Goal: Task Accomplishment & Management: Complete application form

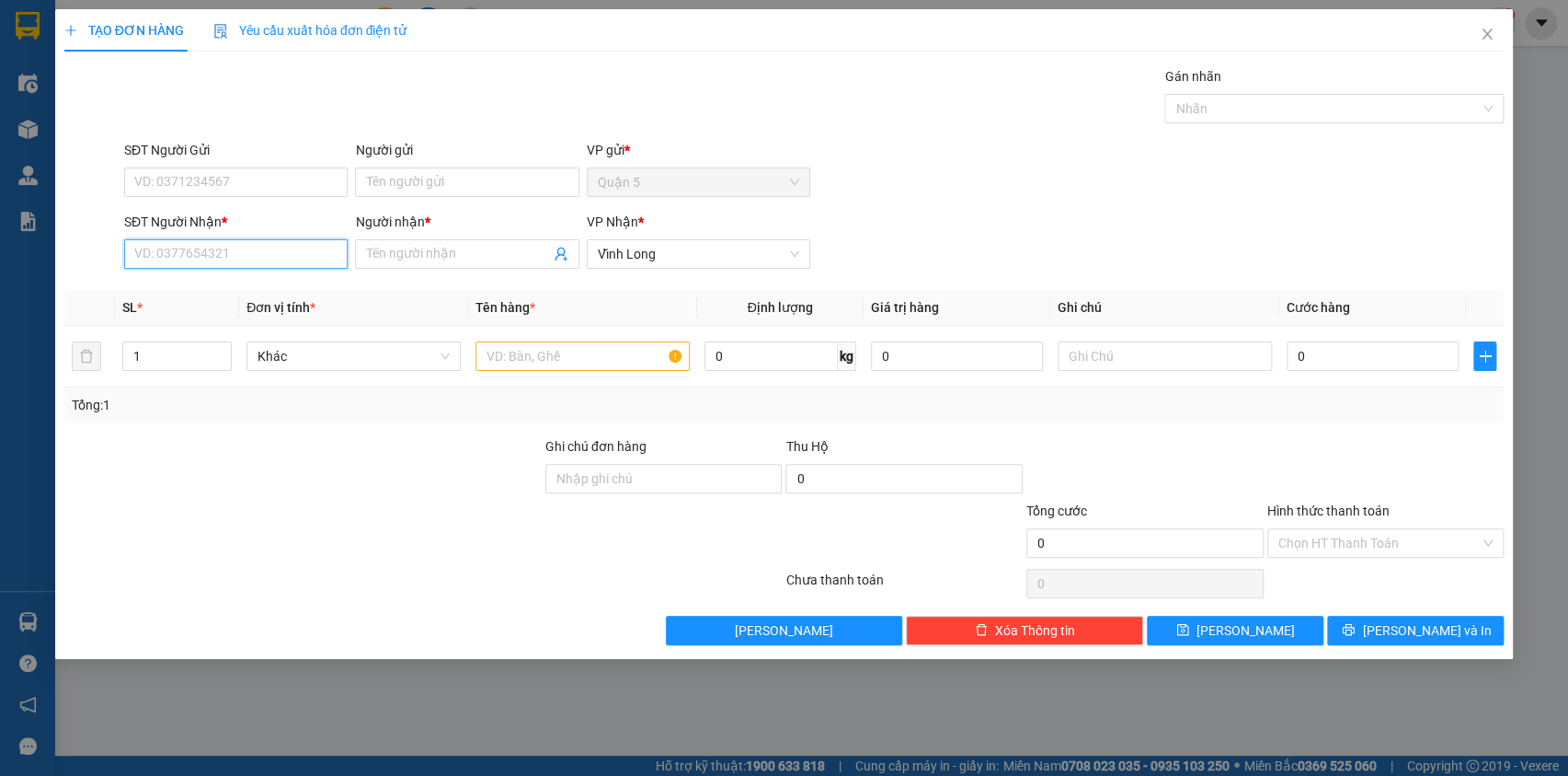
click at [204, 256] on input "SĐT Người Nhận *" at bounding box center [236, 254] width 224 height 30
click at [184, 284] on div "0839996632 - chau" at bounding box center [235, 290] width 202 height 20
type input "0839996632"
type input "chau"
type input "0839996632"
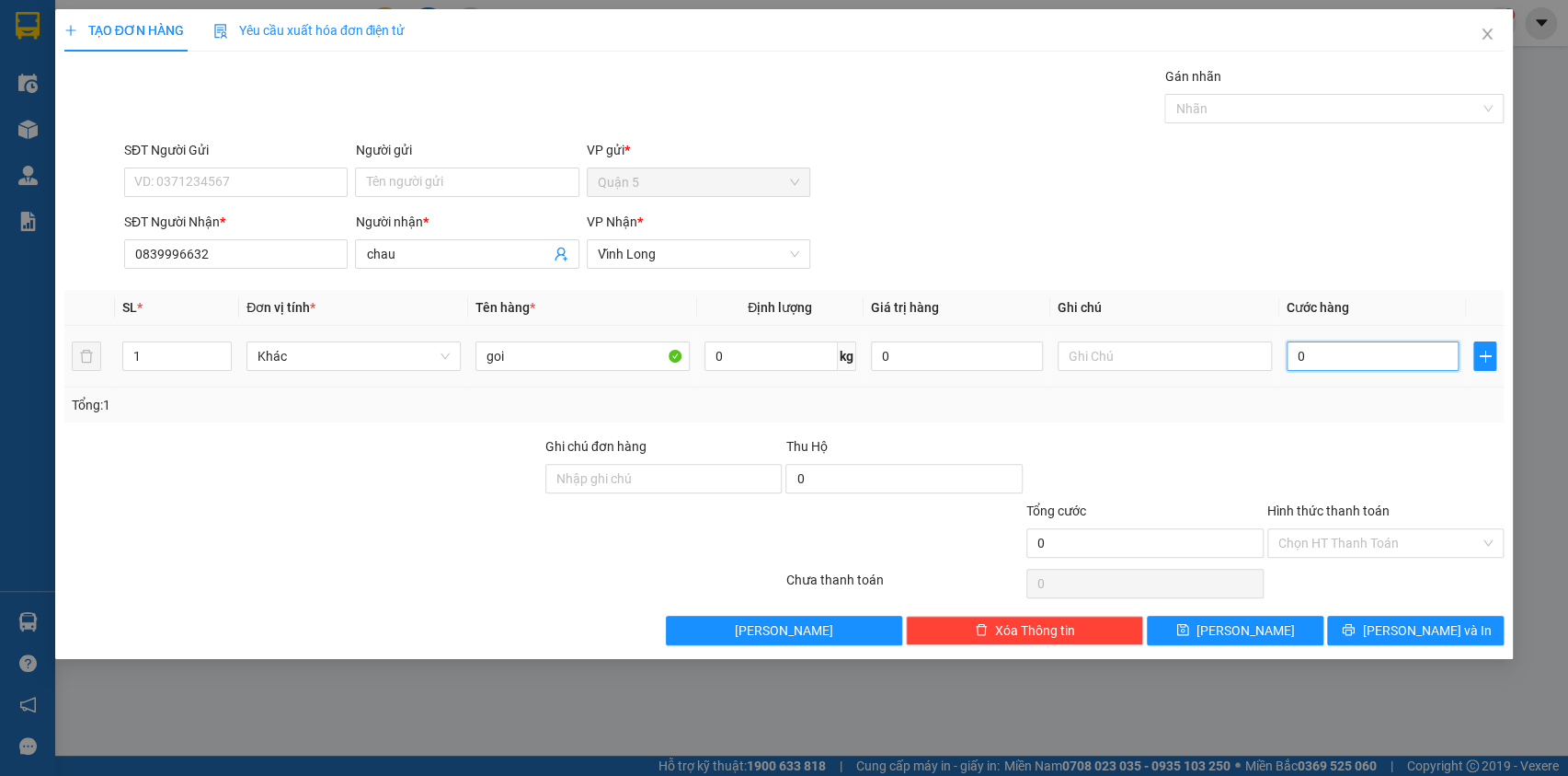
click at [1344, 359] on input "0" at bounding box center [1373, 356] width 173 height 30
type input "5"
type input "50"
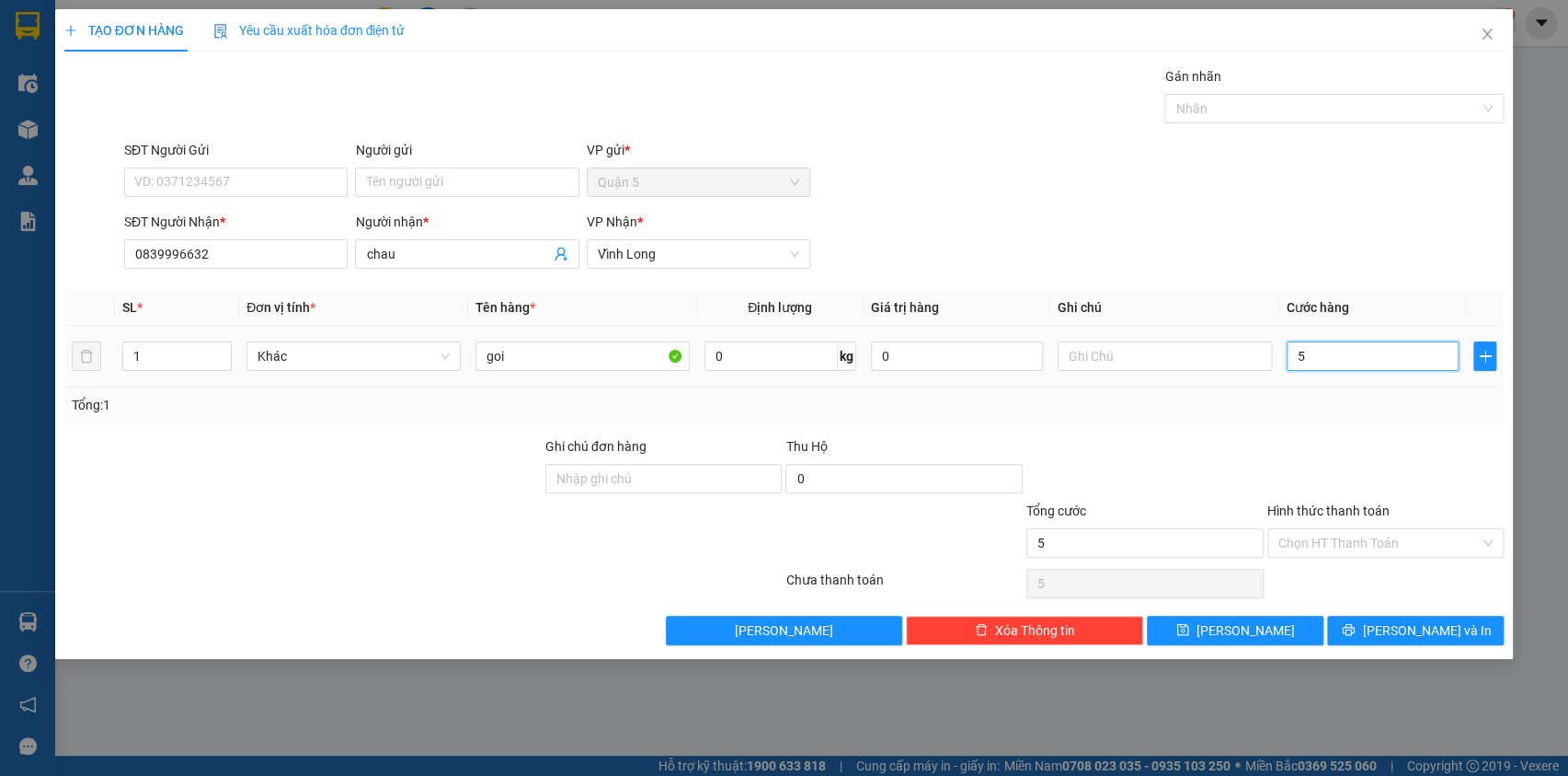
type input "50"
click at [1325, 547] on input "Hình thức thanh toán" at bounding box center [1380, 543] width 203 height 28
type input "50.000"
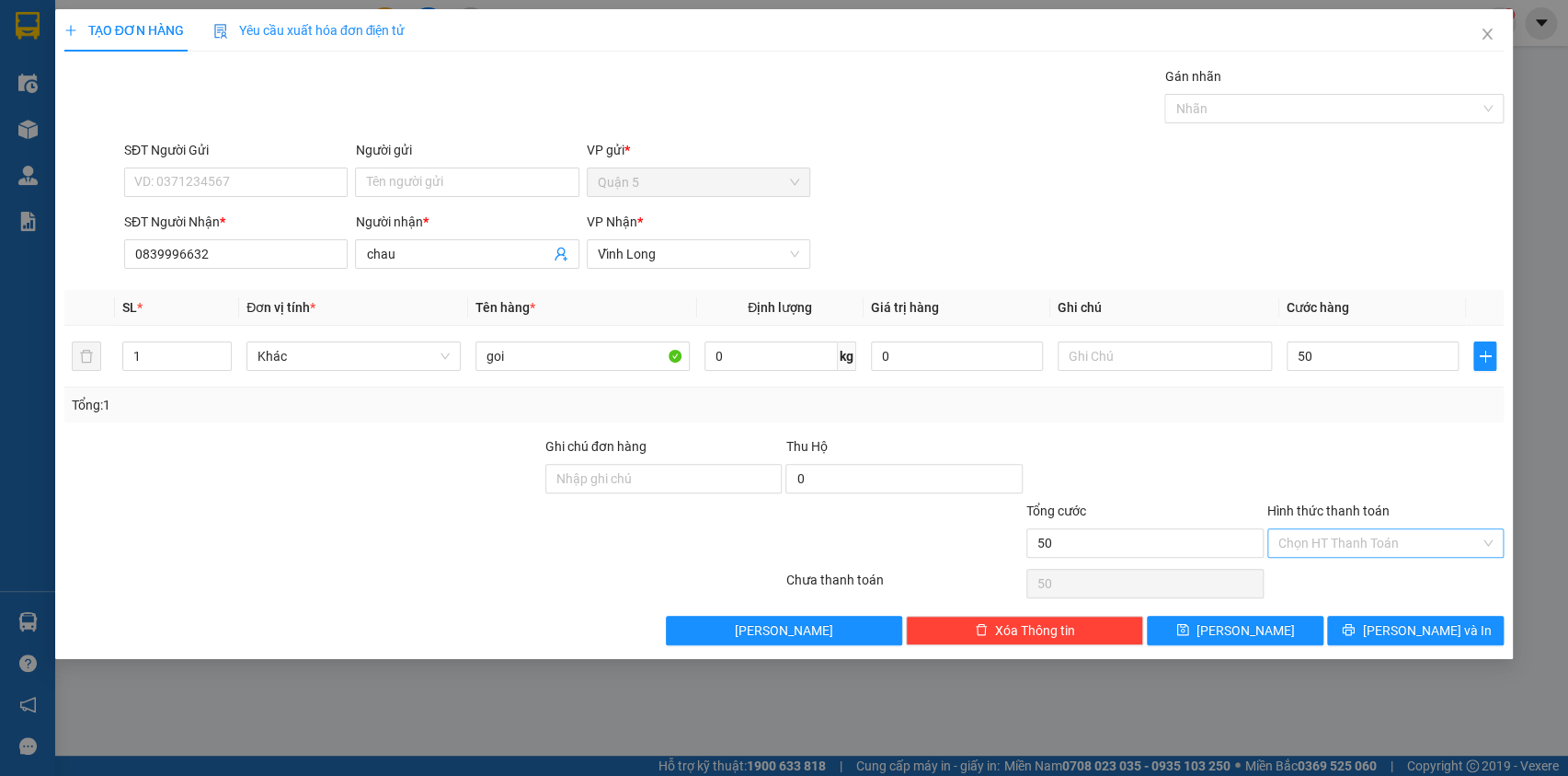
type input "50.000"
click at [1327, 570] on div "Tại văn phòng" at bounding box center [1385, 578] width 215 height 20
type input "0"
drag, startPoint x: 1394, startPoint y: 632, endPoint x: 1403, endPoint y: 640, distance: 12.0
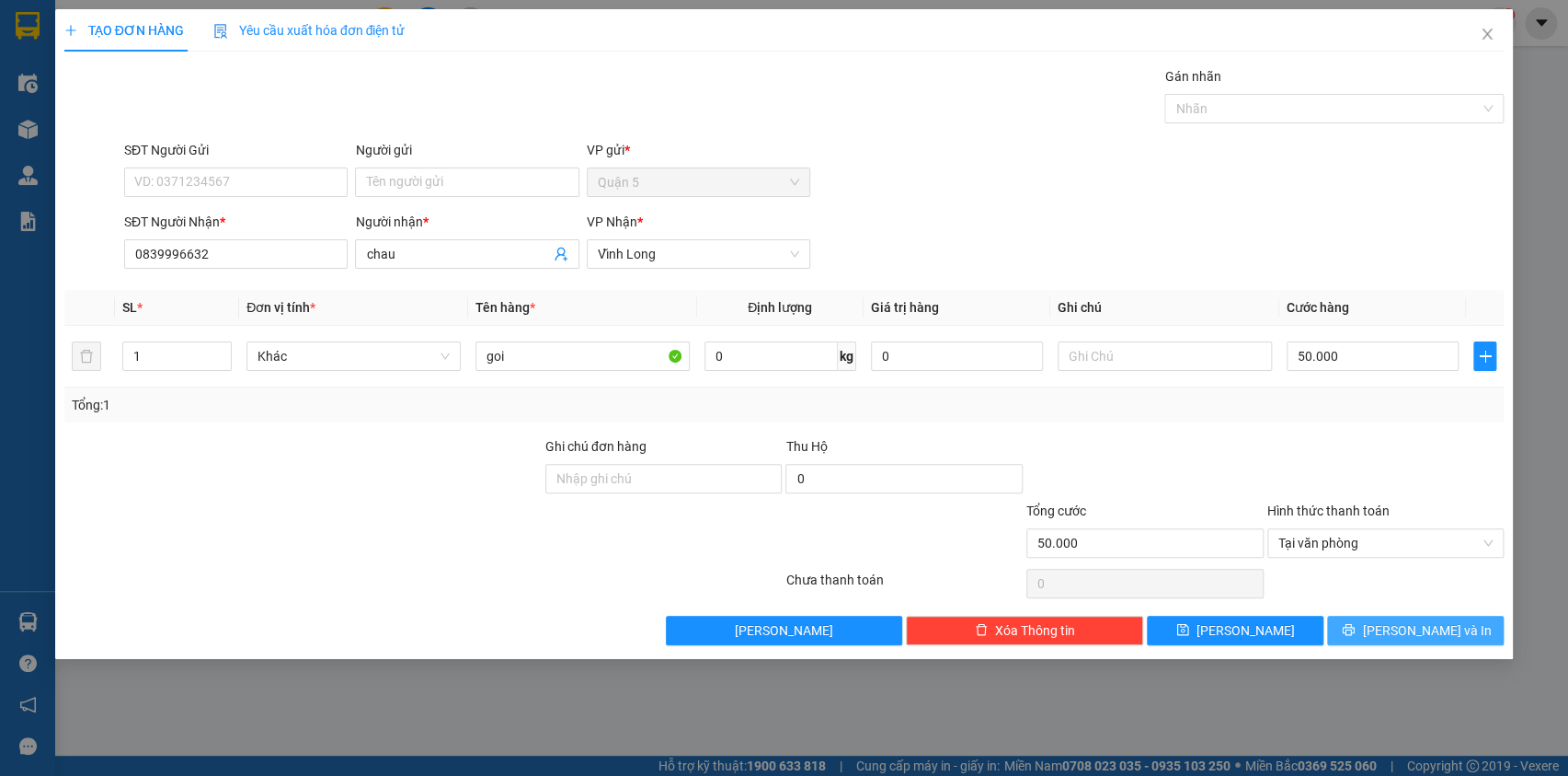
click at [1400, 637] on button "[PERSON_NAME] và In" at bounding box center [1416, 630] width 177 height 30
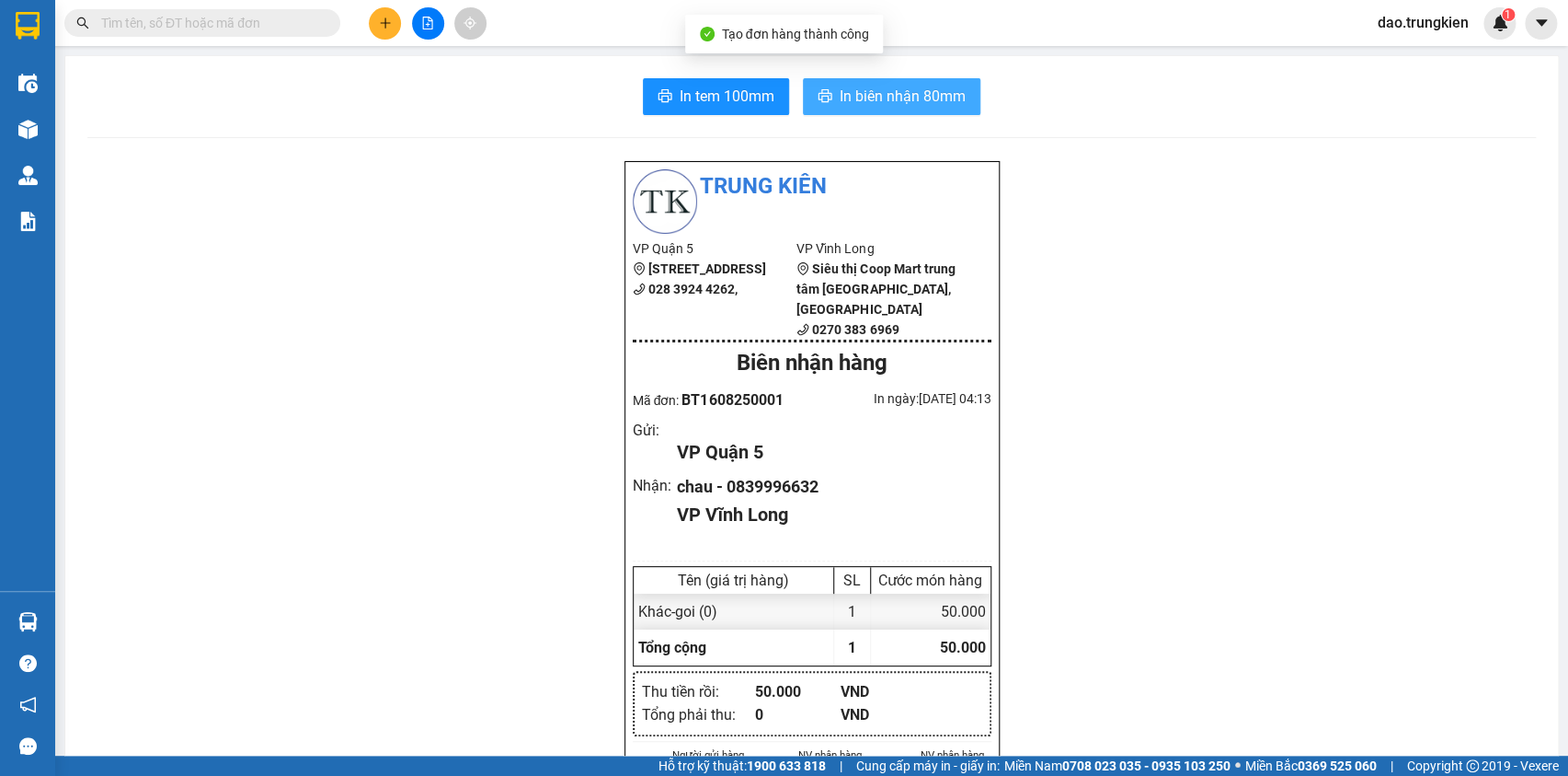
click at [860, 87] on span "In biên nhận 80mm" at bounding box center [903, 96] width 126 height 23
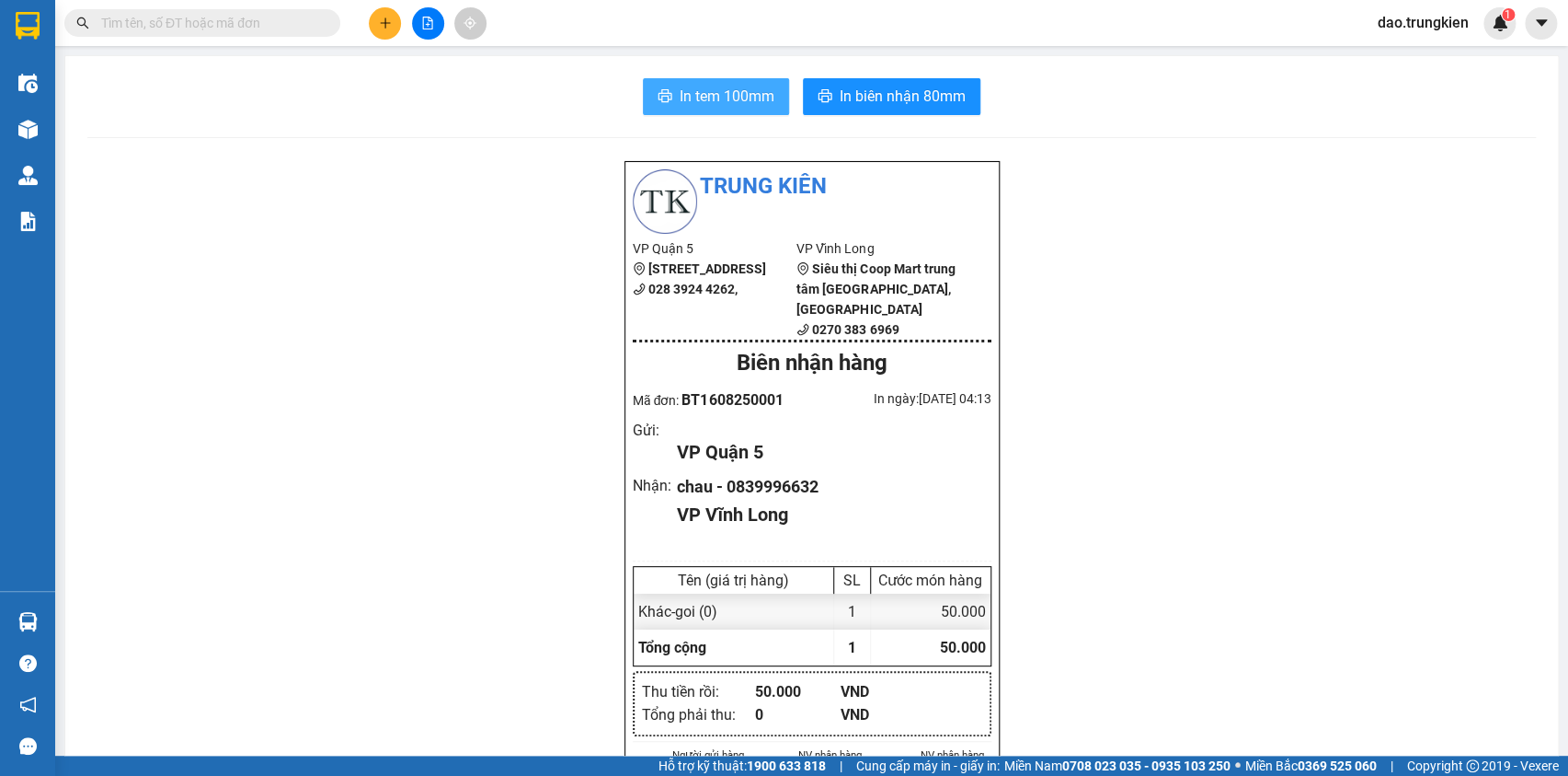
click at [711, 92] on span "In tem 100mm" at bounding box center [727, 96] width 95 height 23
click at [384, 27] on icon "plus" at bounding box center [385, 22] width 12 height 12
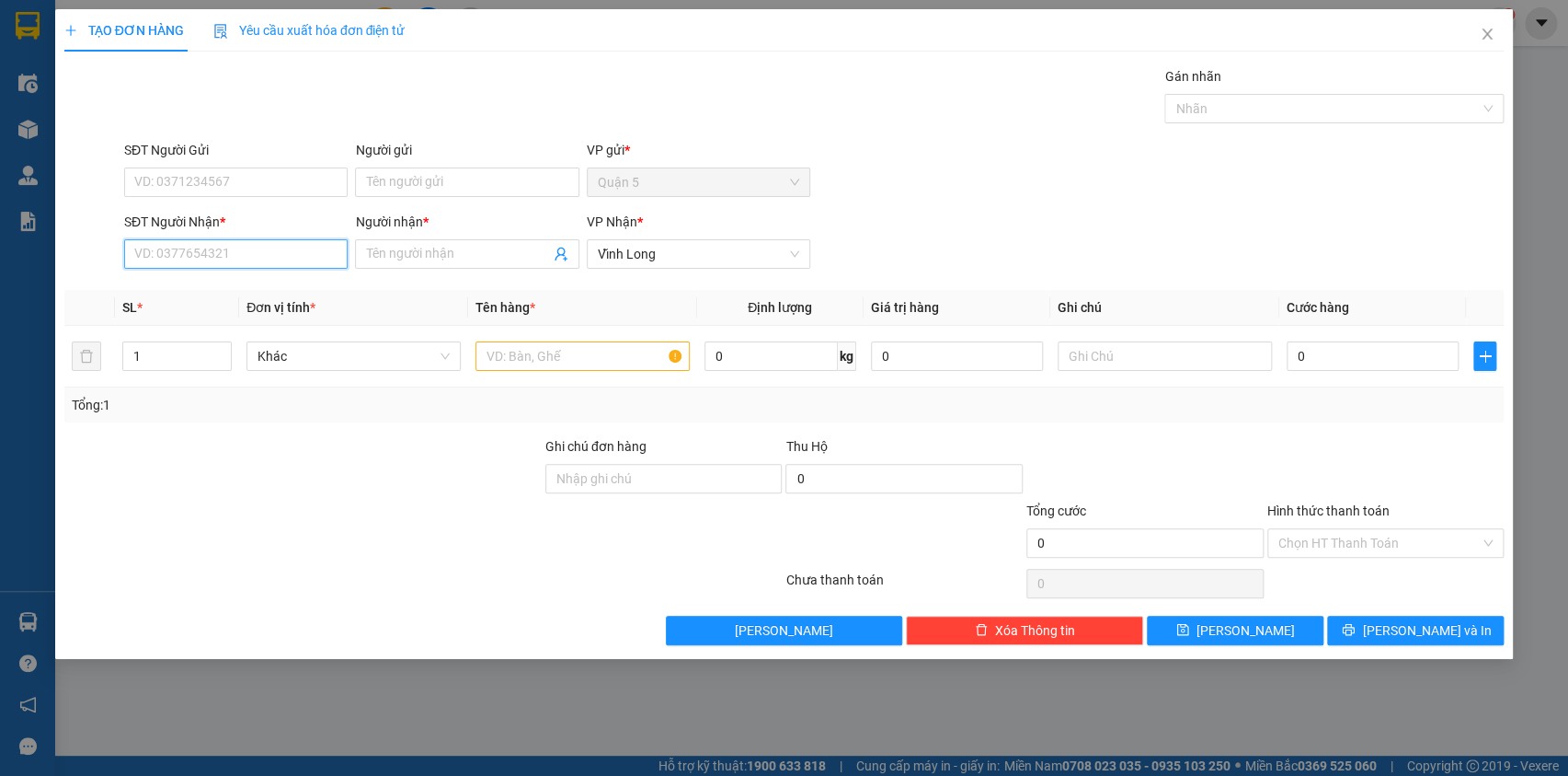
click at [166, 255] on input "SĐT Người Nhận *" at bounding box center [236, 254] width 224 height 30
click at [172, 283] on div "0939093801 - uyen" at bounding box center [235, 290] width 202 height 20
type input "0939093801"
type input "uyen"
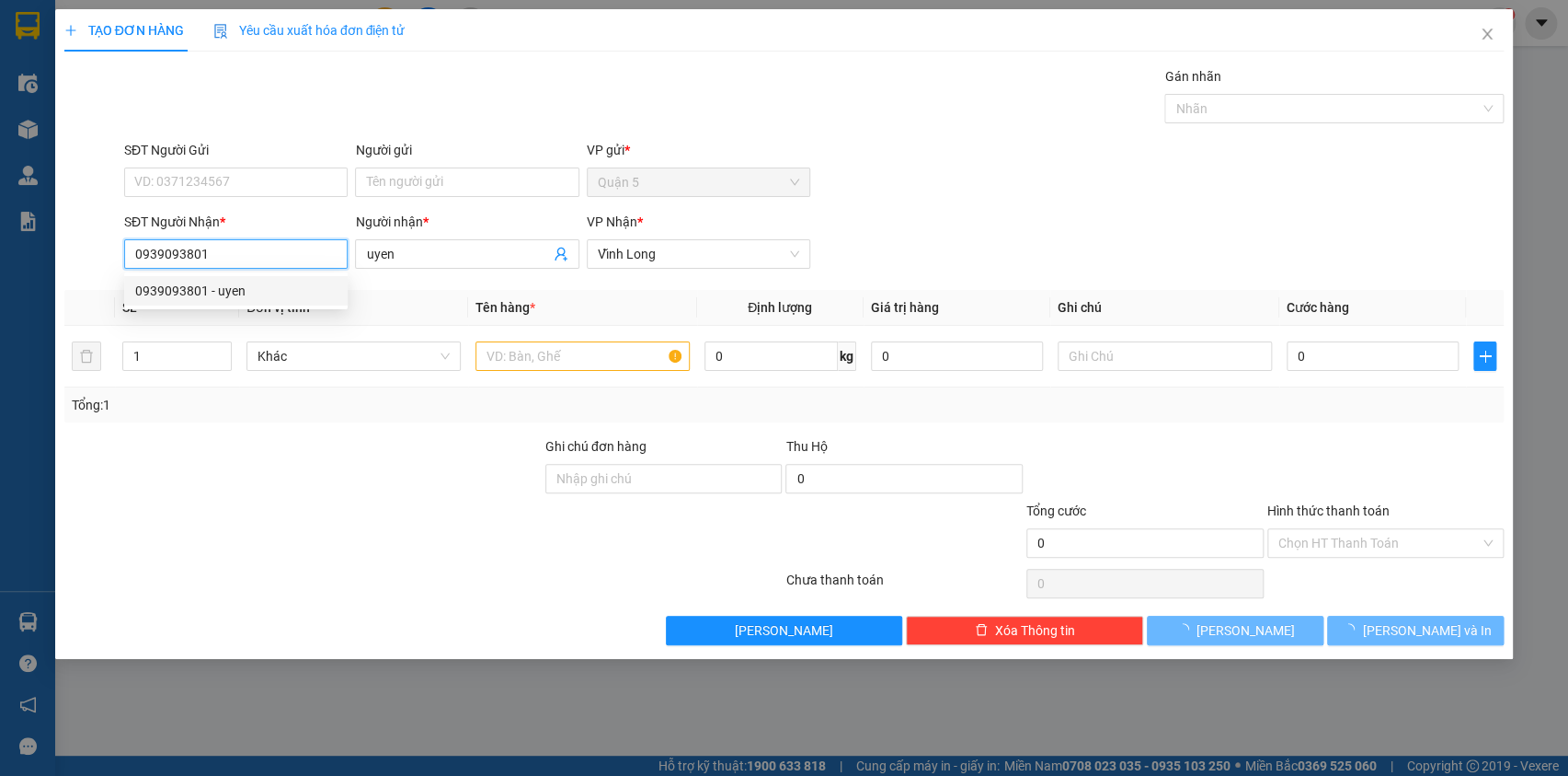
type input "150.000"
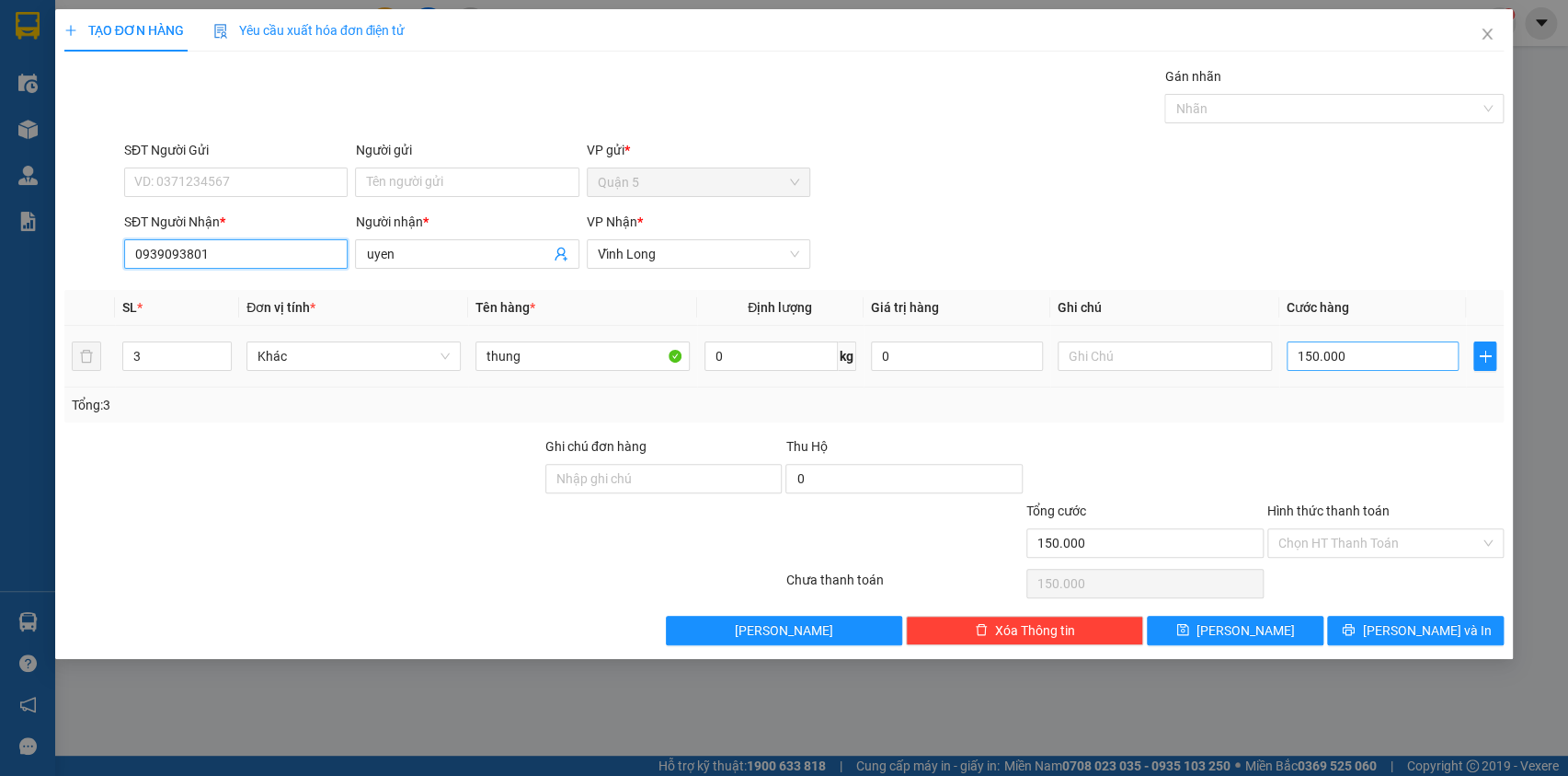
type input "0939093801"
click at [1355, 350] on input "150.000" at bounding box center [1373, 356] width 173 height 30
type input "2"
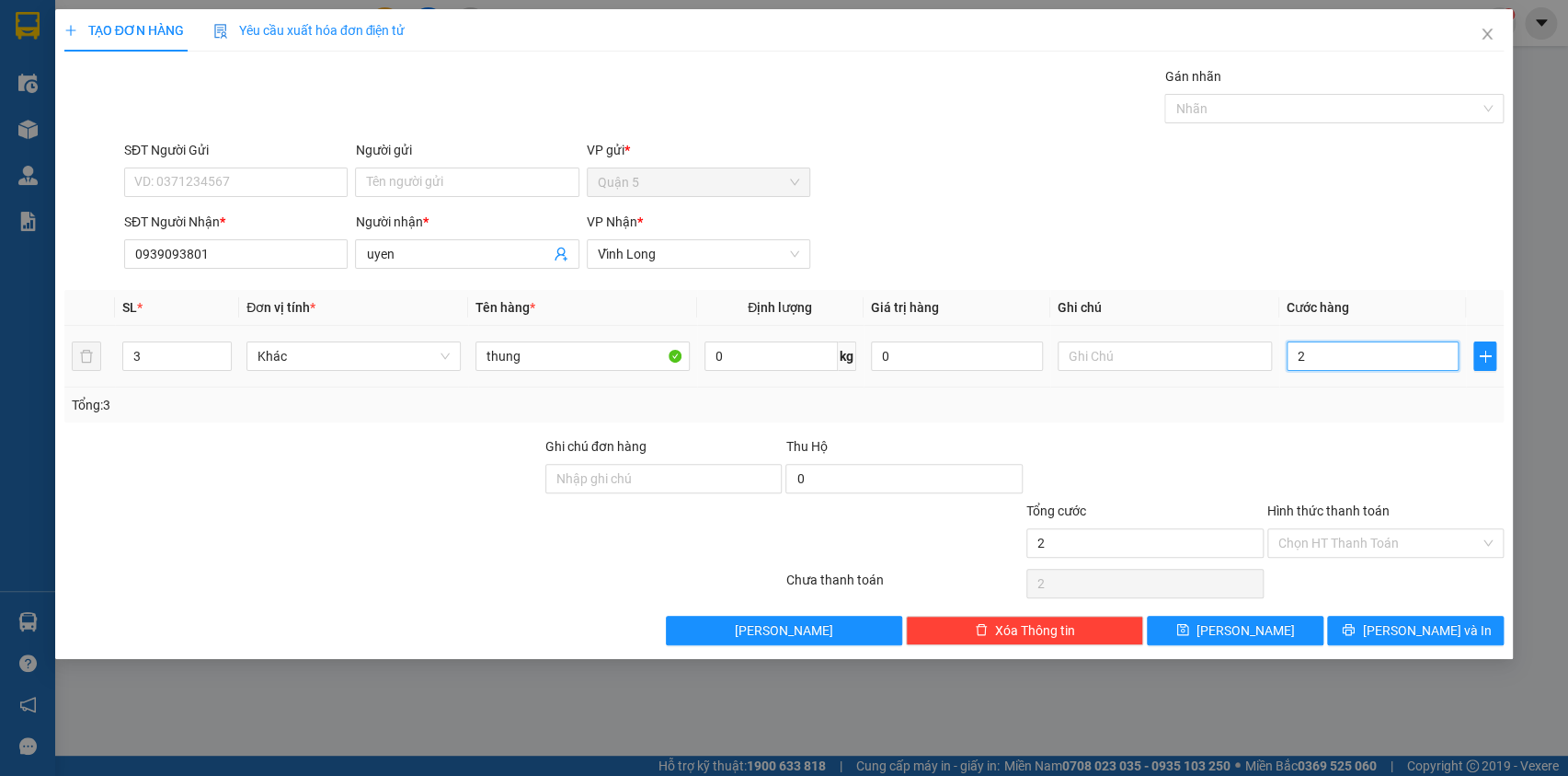
type input "24"
type input "240"
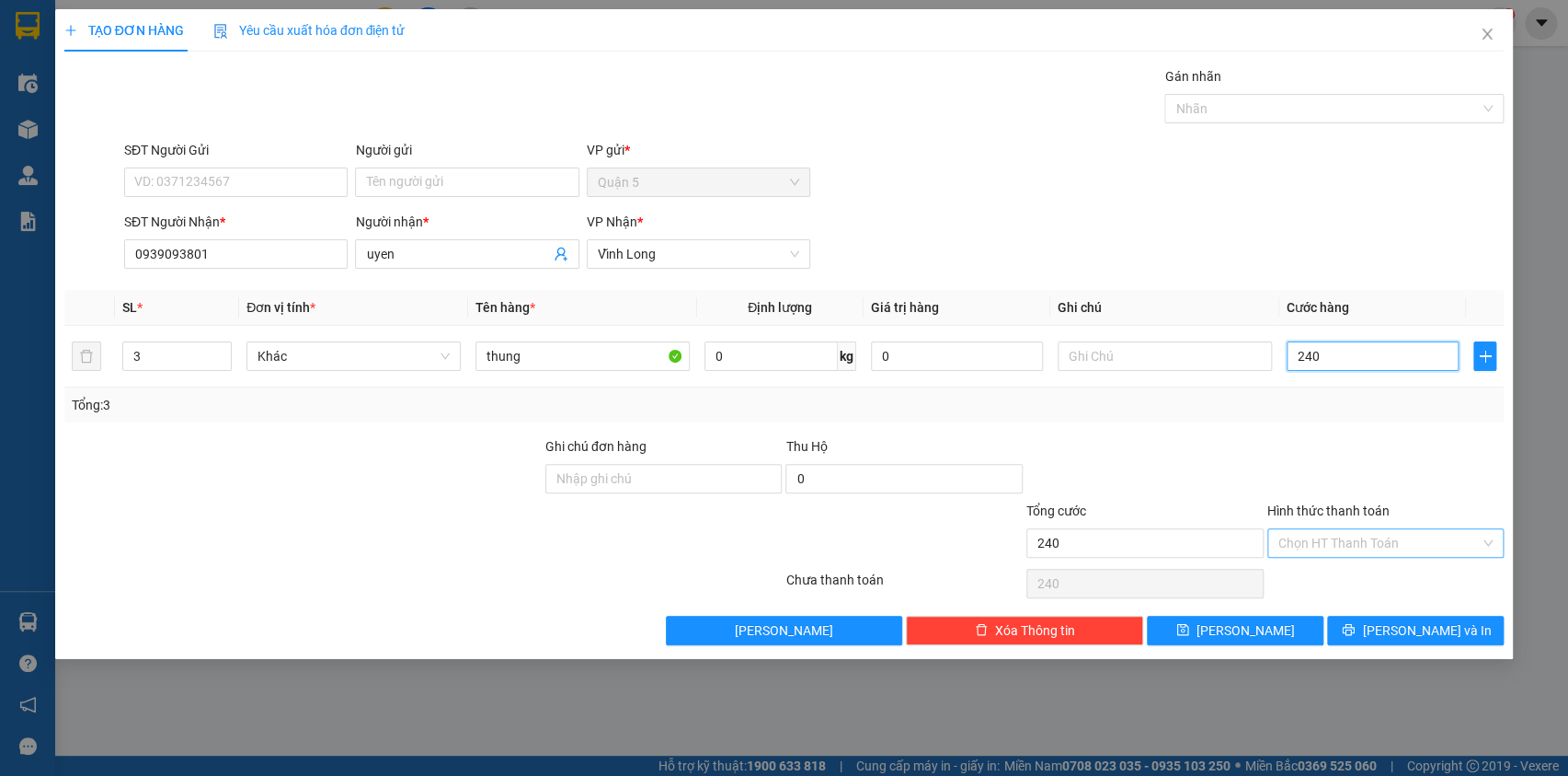
type input "240"
type input "240.000"
click at [1343, 549] on input "Hình thức thanh toán" at bounding box center [1380, 543] width 203 height 28
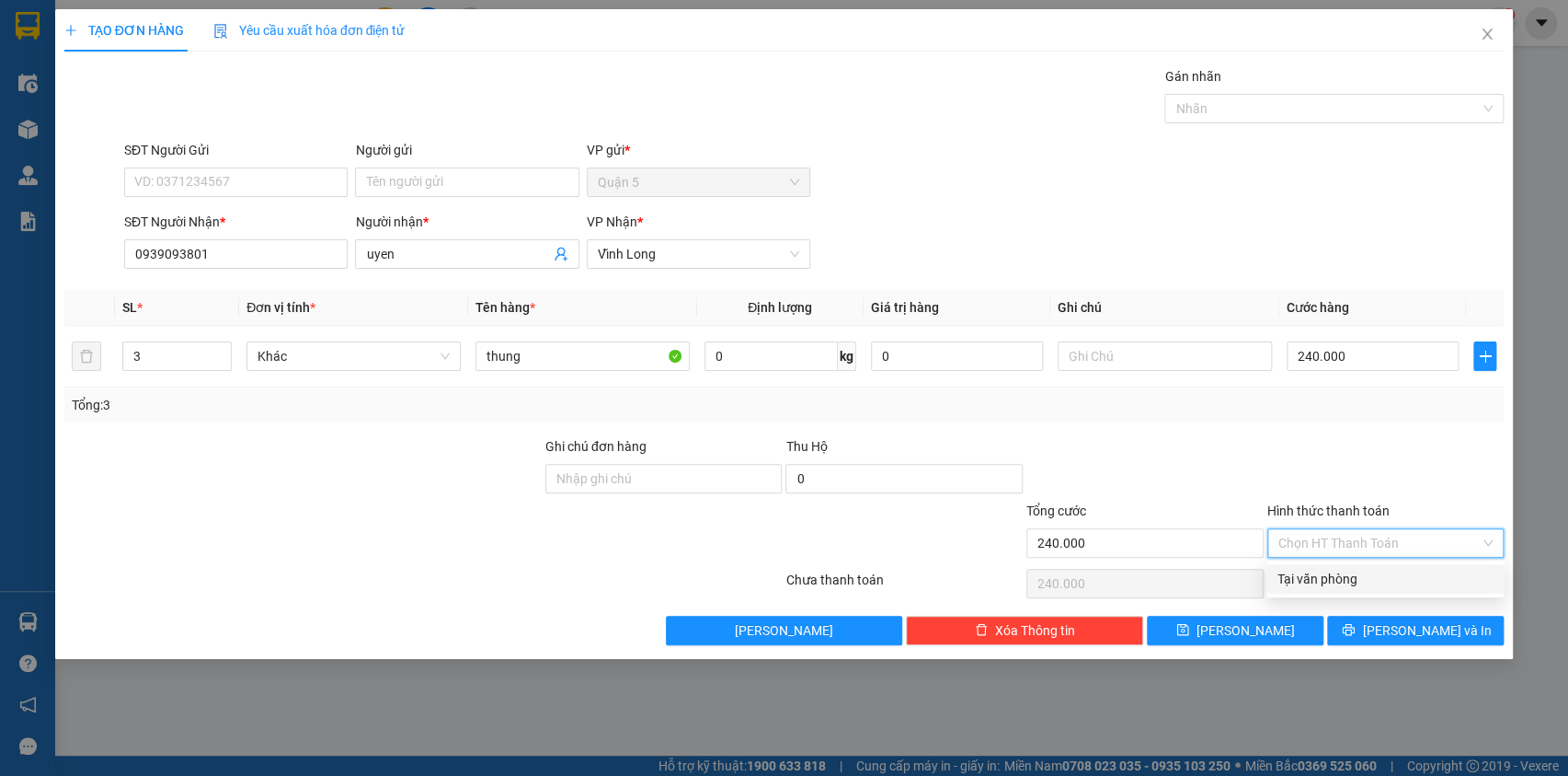
click at [1325, 588] on div "Tại văn phòng" at bounding box center [1385, 578] width 237 height 30
type input "0"
click at [1325, 588] on div "Chọn HT Thanh Toán" at bounding box center [1386, 583] width 241 height 36
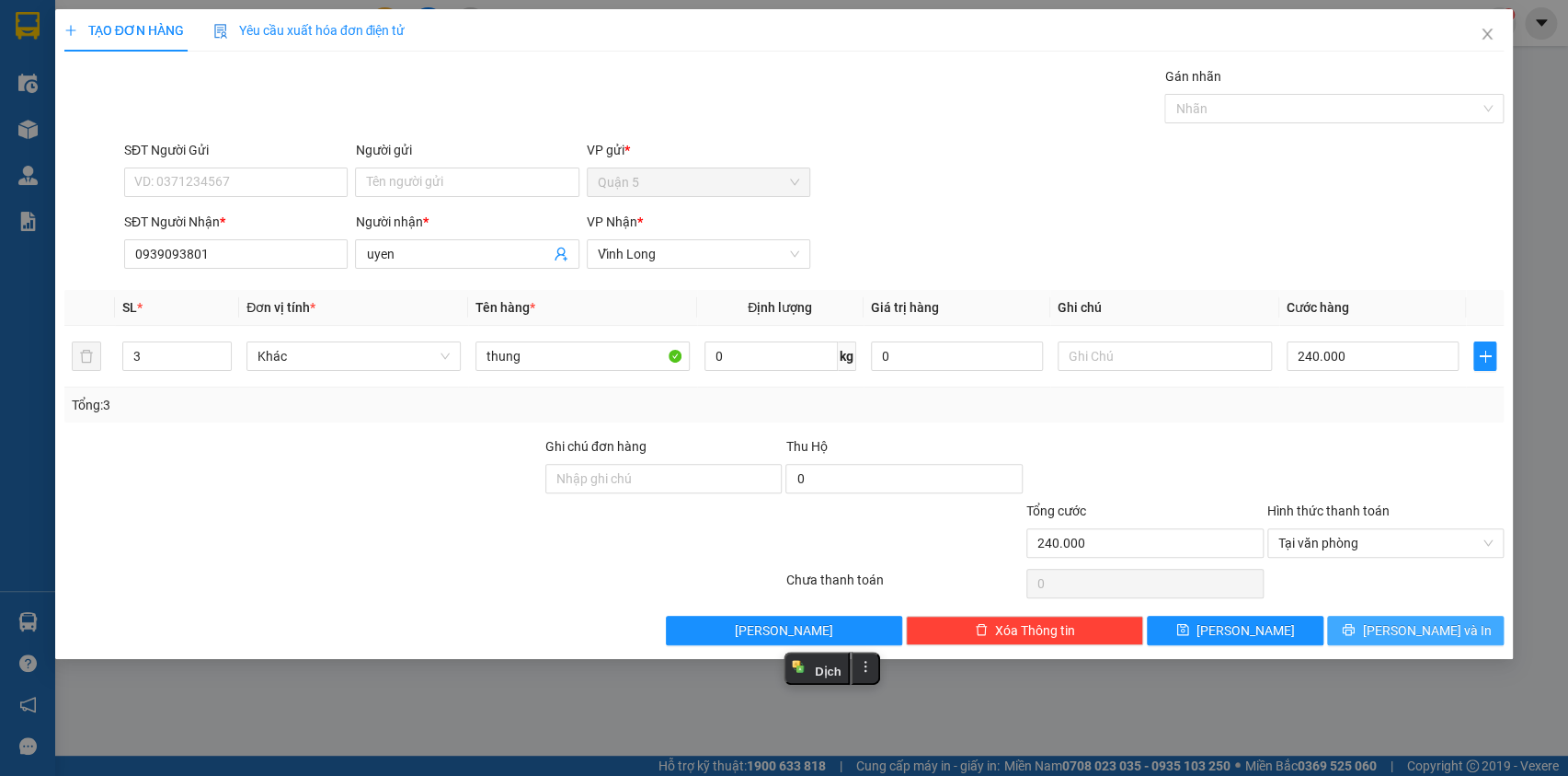
click at [1355, 634] on icon "printer" at bounding box center [1349, 630] width 12 height 12
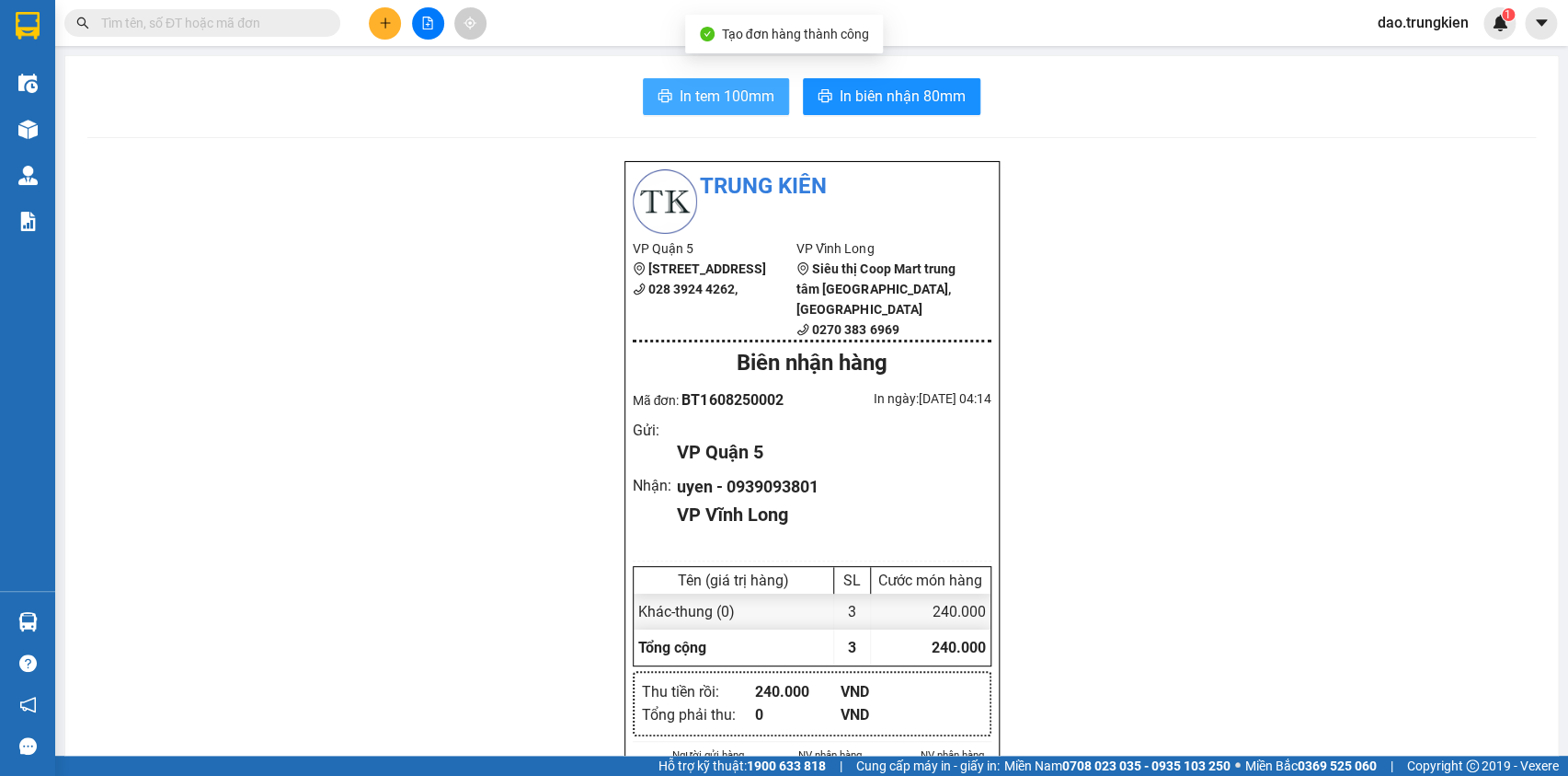
click at [724, 96] on span "In tem 100mm" at bounding box center [727, 96] width 95 height 23
click at [386, 21] on icon "plus" at bounding box center [385, 22] width 12 height 12
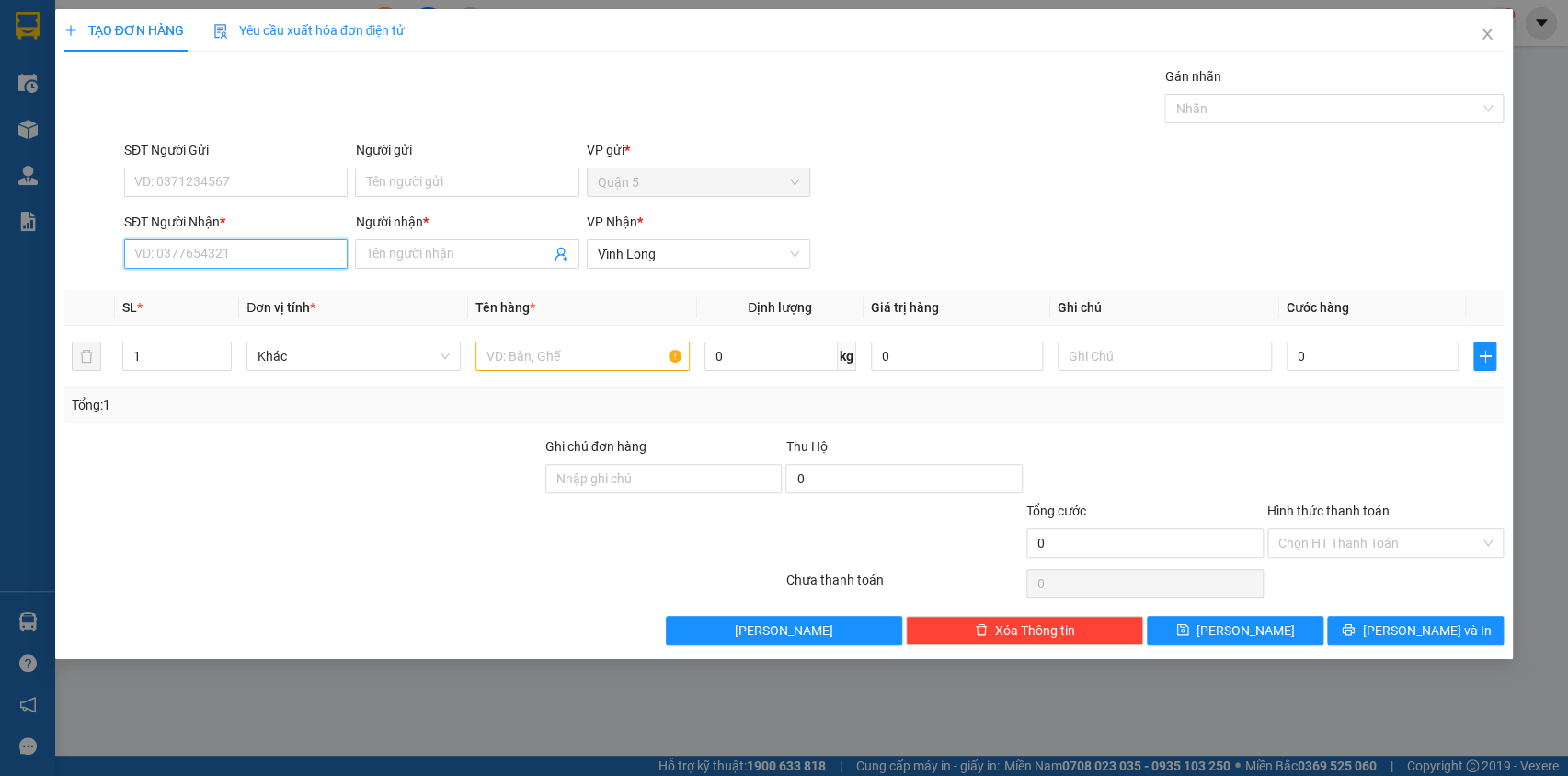
click at [210, 257] on input "SĐT Người Nhận *" at bounding box center [236, 254] width 224 height 30
click at [200, 283] on div "0909002555 - ngoc nhu" at bounding box center [235, 290] width 202 height 20
type input "0909002555"
type input "[PERSON_NAME]"
click at [200, 283] on div "0909002555 - ngoc nhu" at bounding box center [235, 290] width 202 height 20
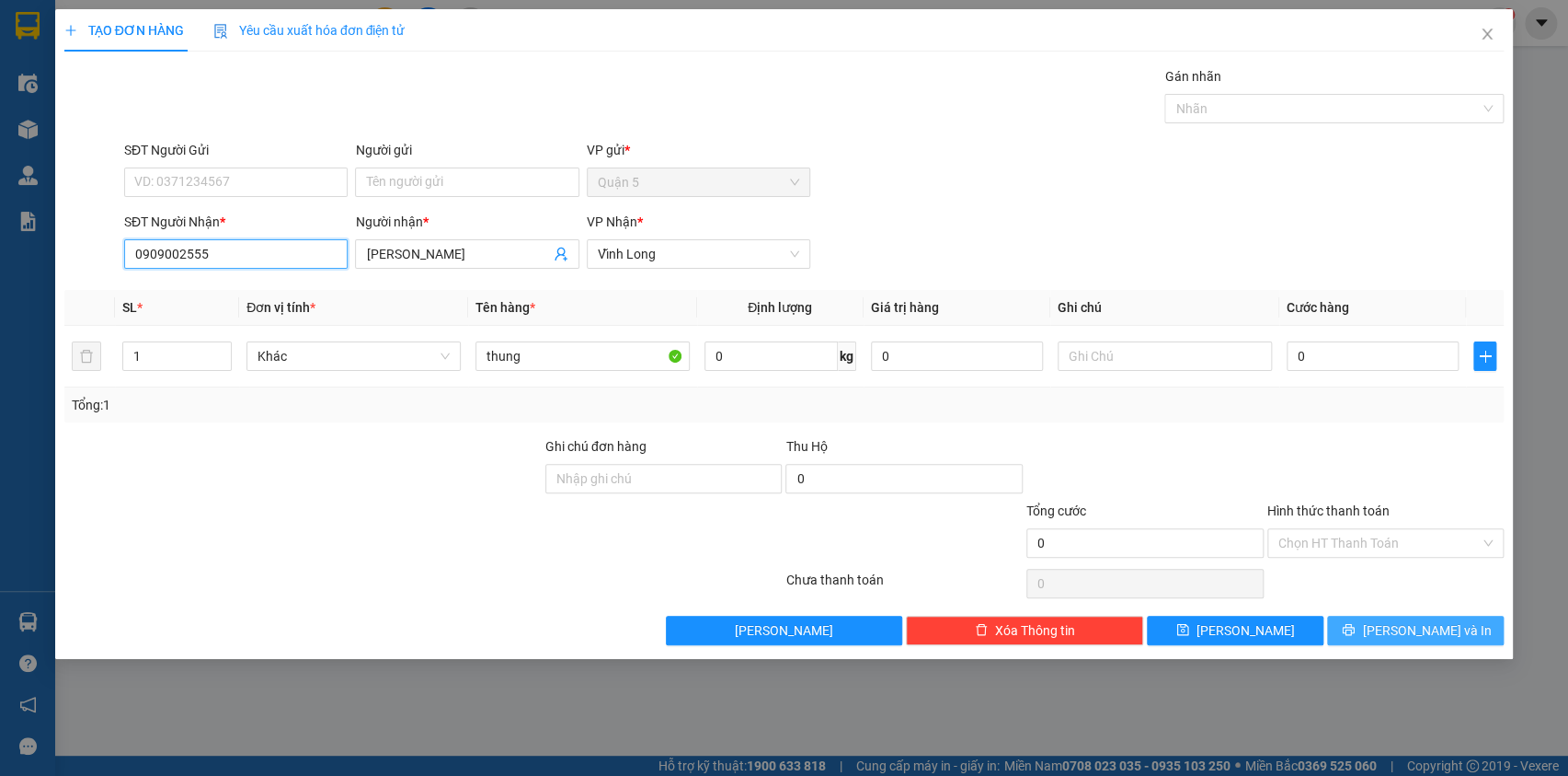
type input "0909002555"
click at [1377, 639] on button "[PERSON_NAME] và In" at bounding box center [1416, 630] width 177 height 30
click at [1377, 640] on button "[PERSON_NAME] và In" at bounding box center [1416, 630] width 177 height 30
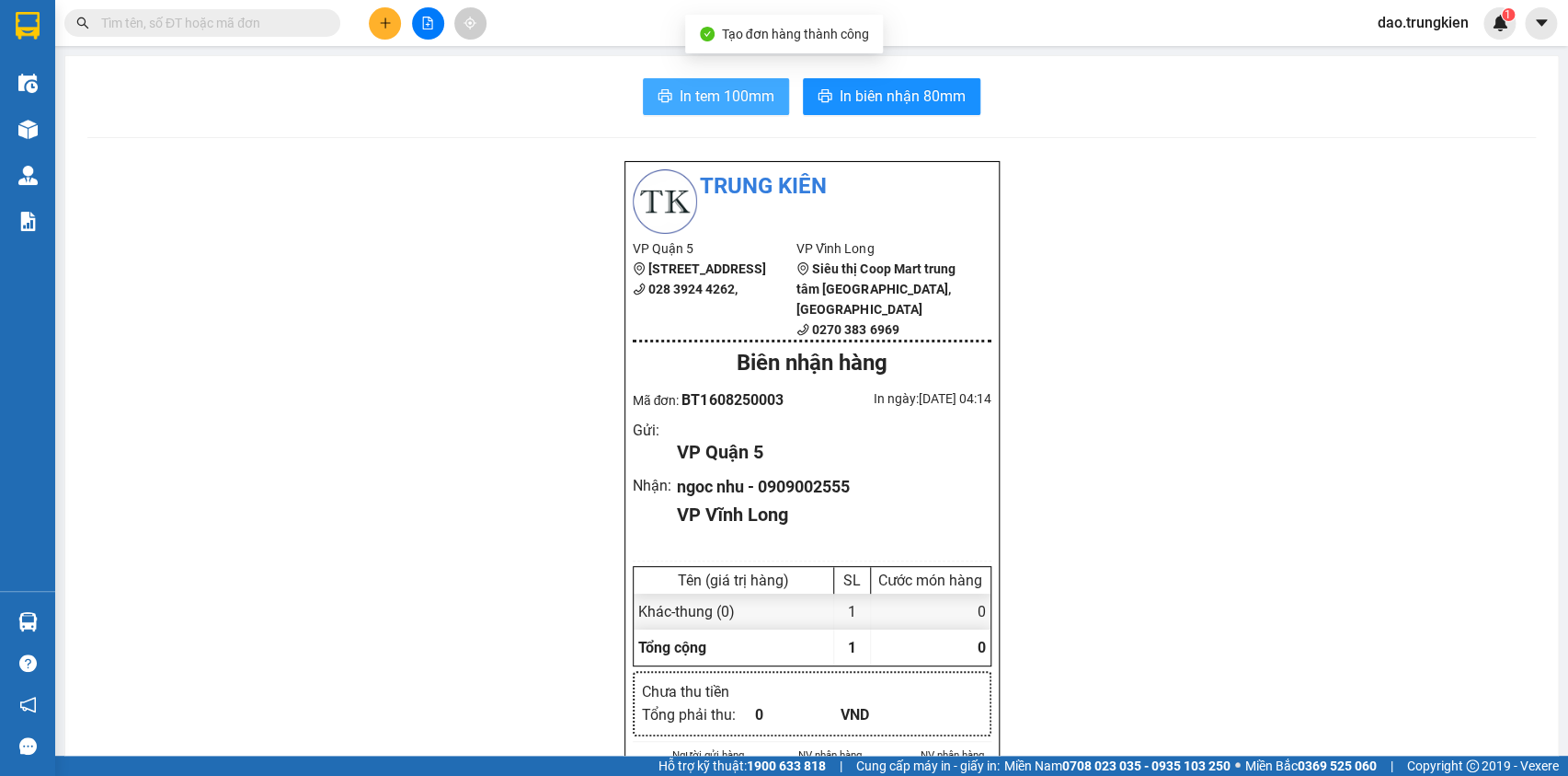
click at [713, 96] on span "In tem 100mm" at bounding box center [727, 96] width 95 height 23
click at [371, 26] on button at bounding box center [386, 24] width 33 height 33
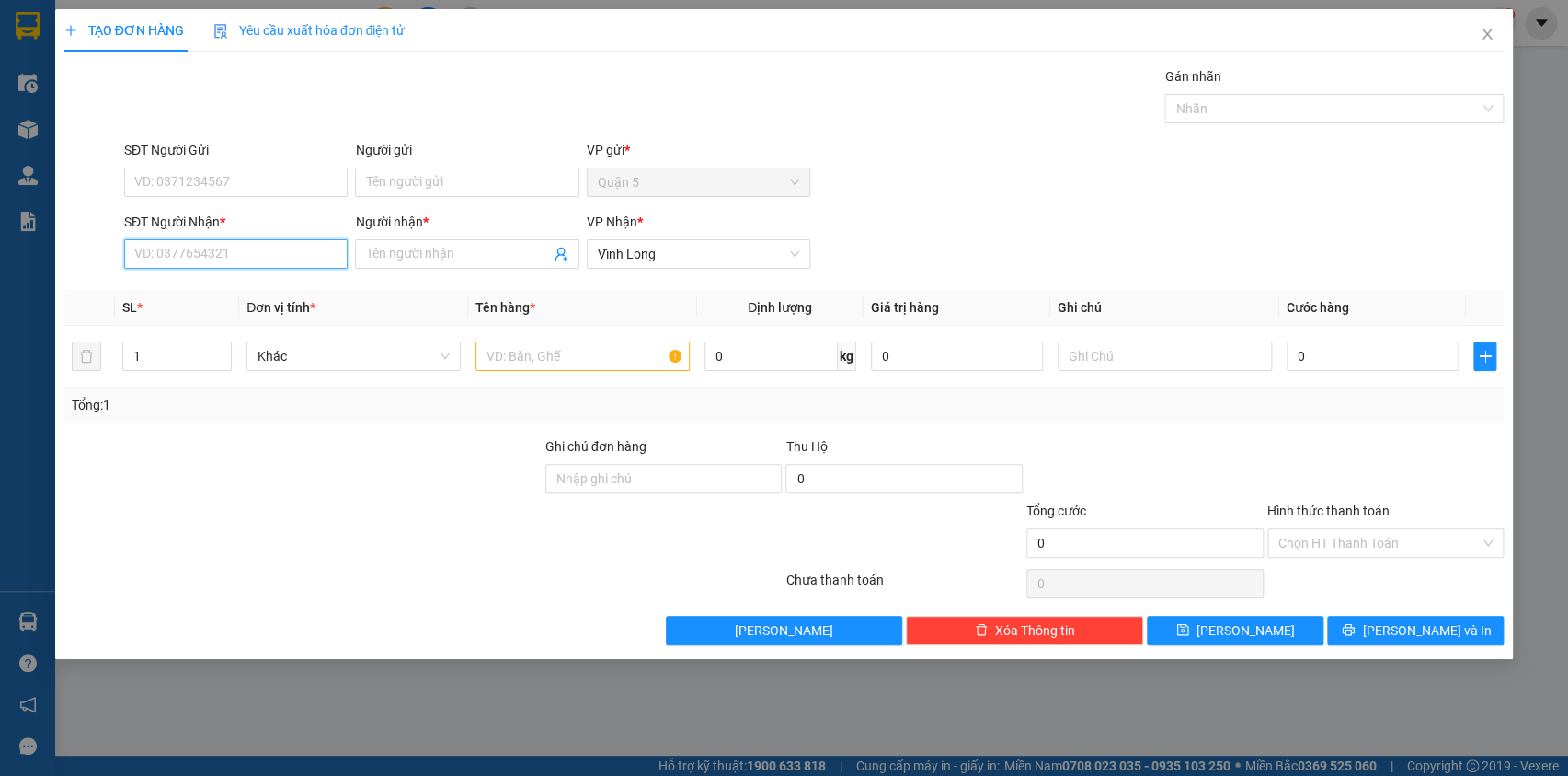
click at [157, 259] on input "SĐT Người Nhận *" at bounding box center [236, 254] width 224 height 30
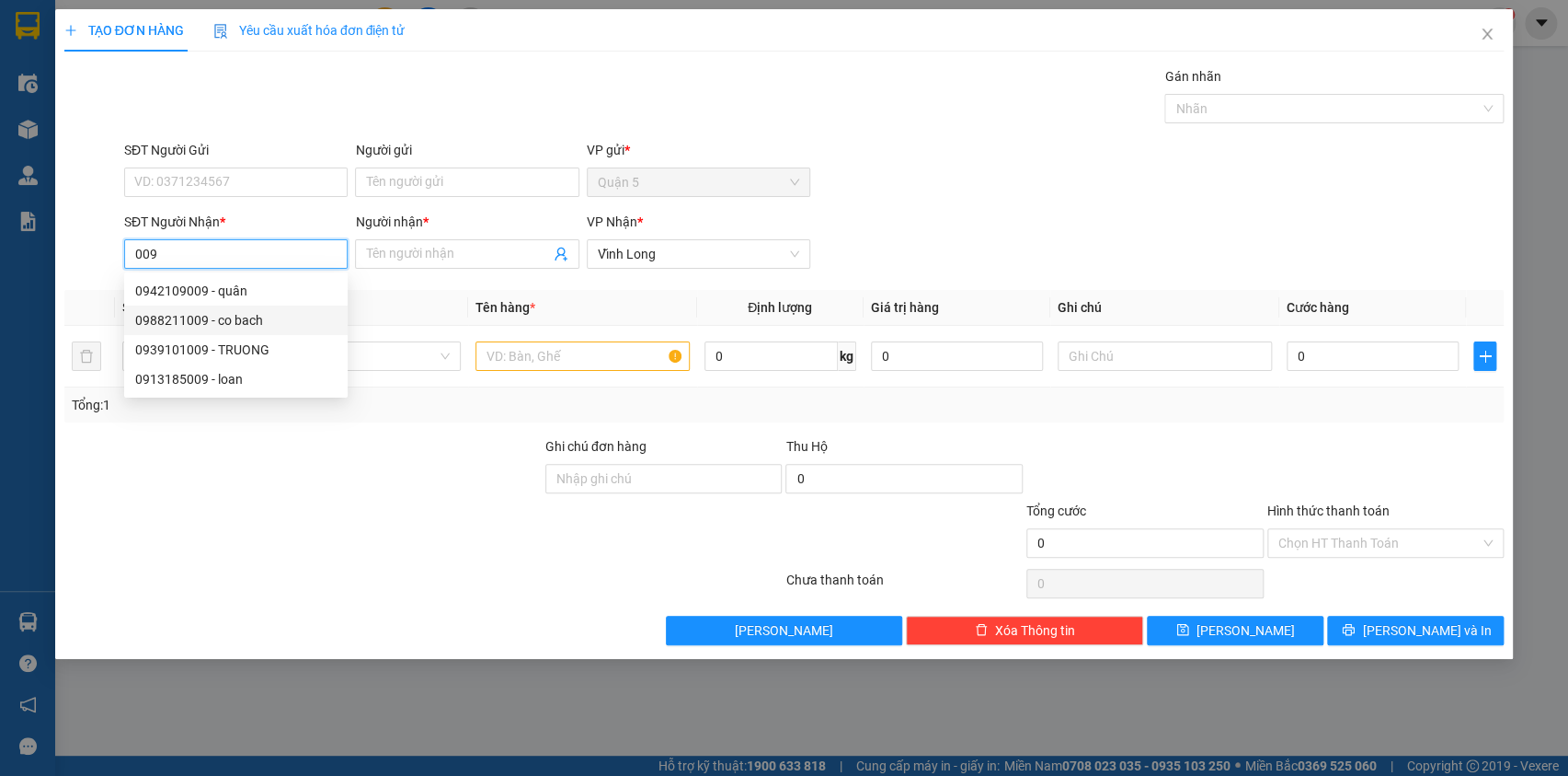
click at [195, 316] on div "0988211009 - co bach" at bounding box center [235, 320] width 202 height 20
type input "0988211009"
type input "co bach"
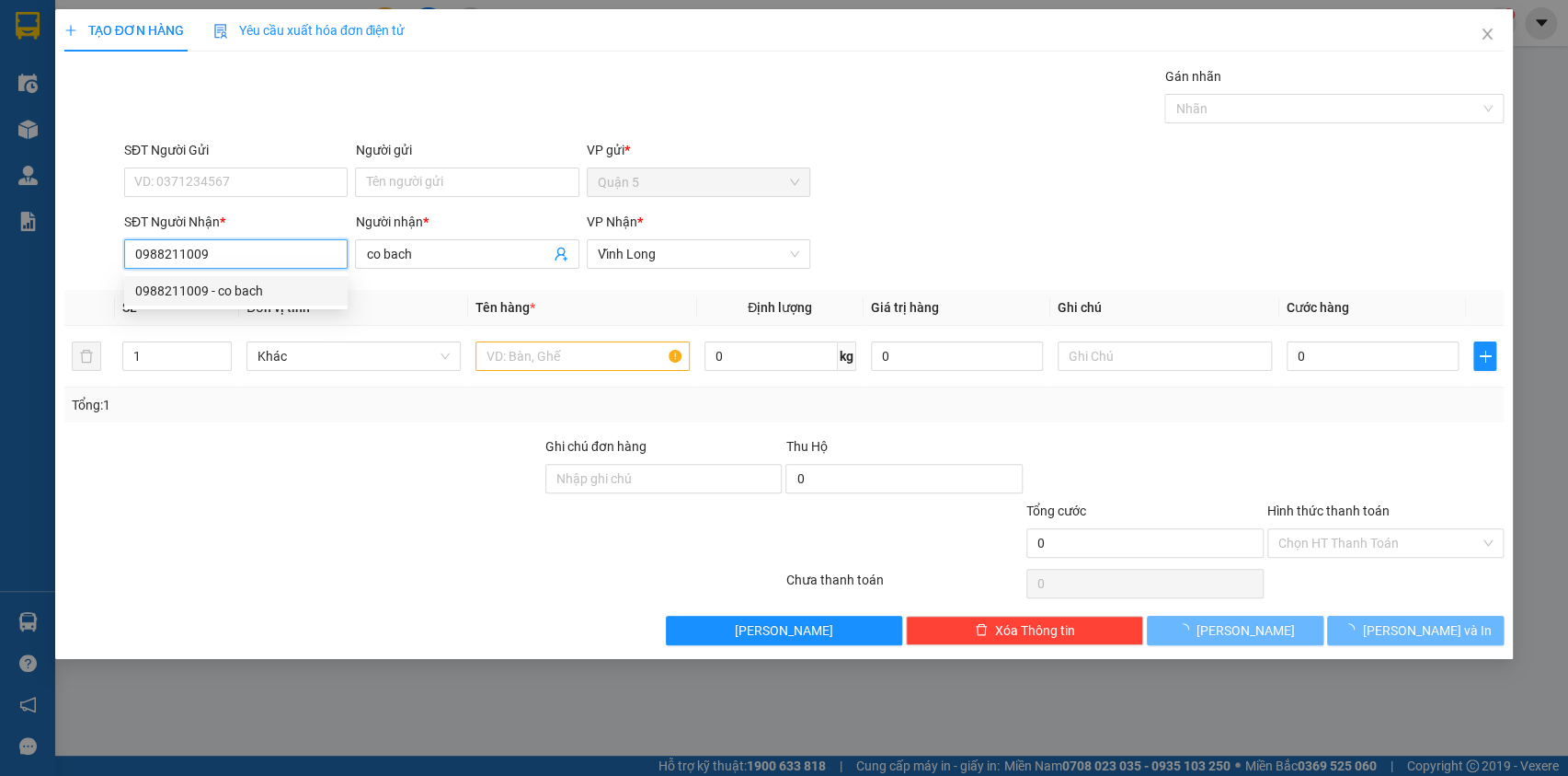
type input "20.000"
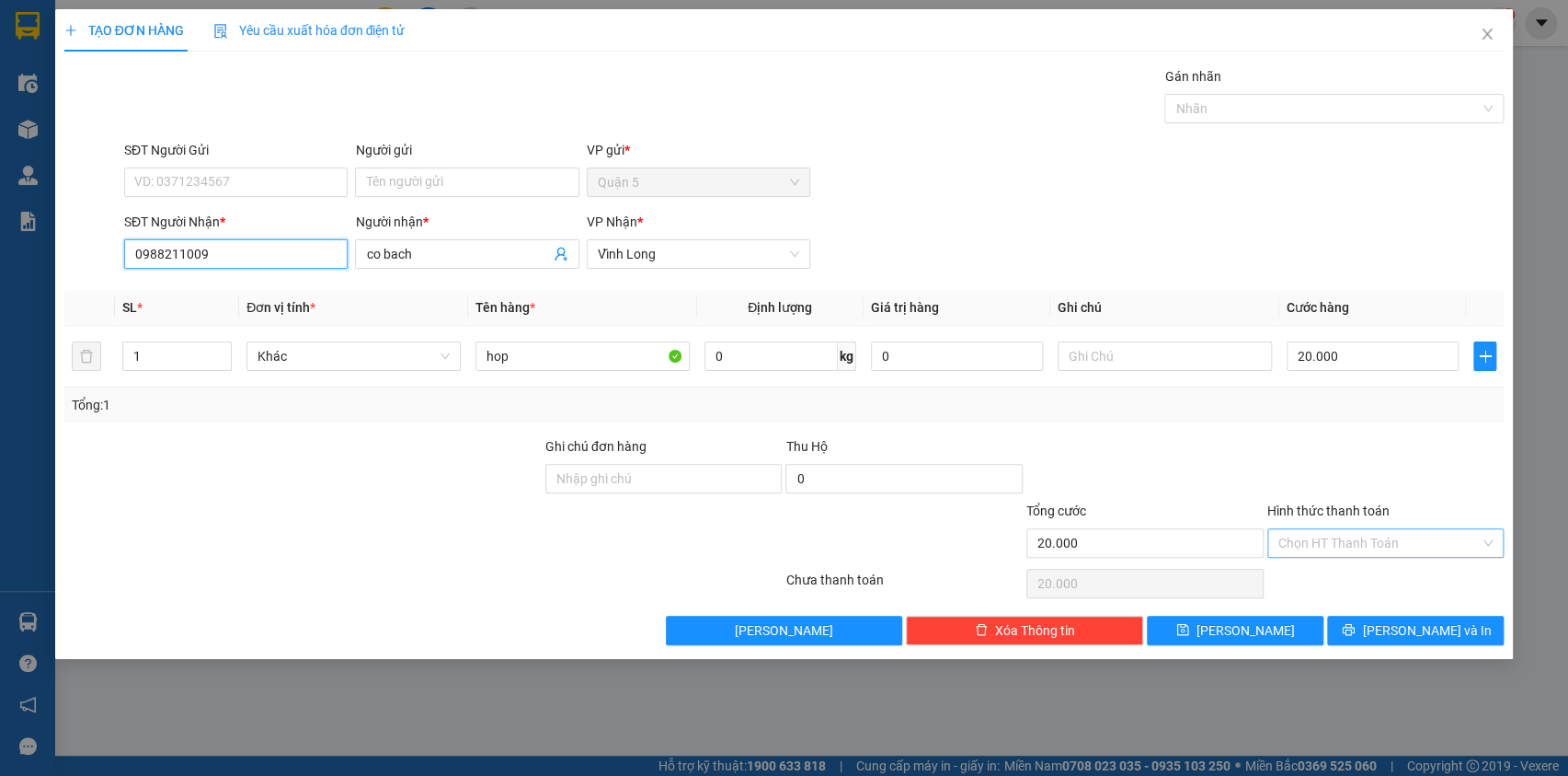
type input "0988211009"
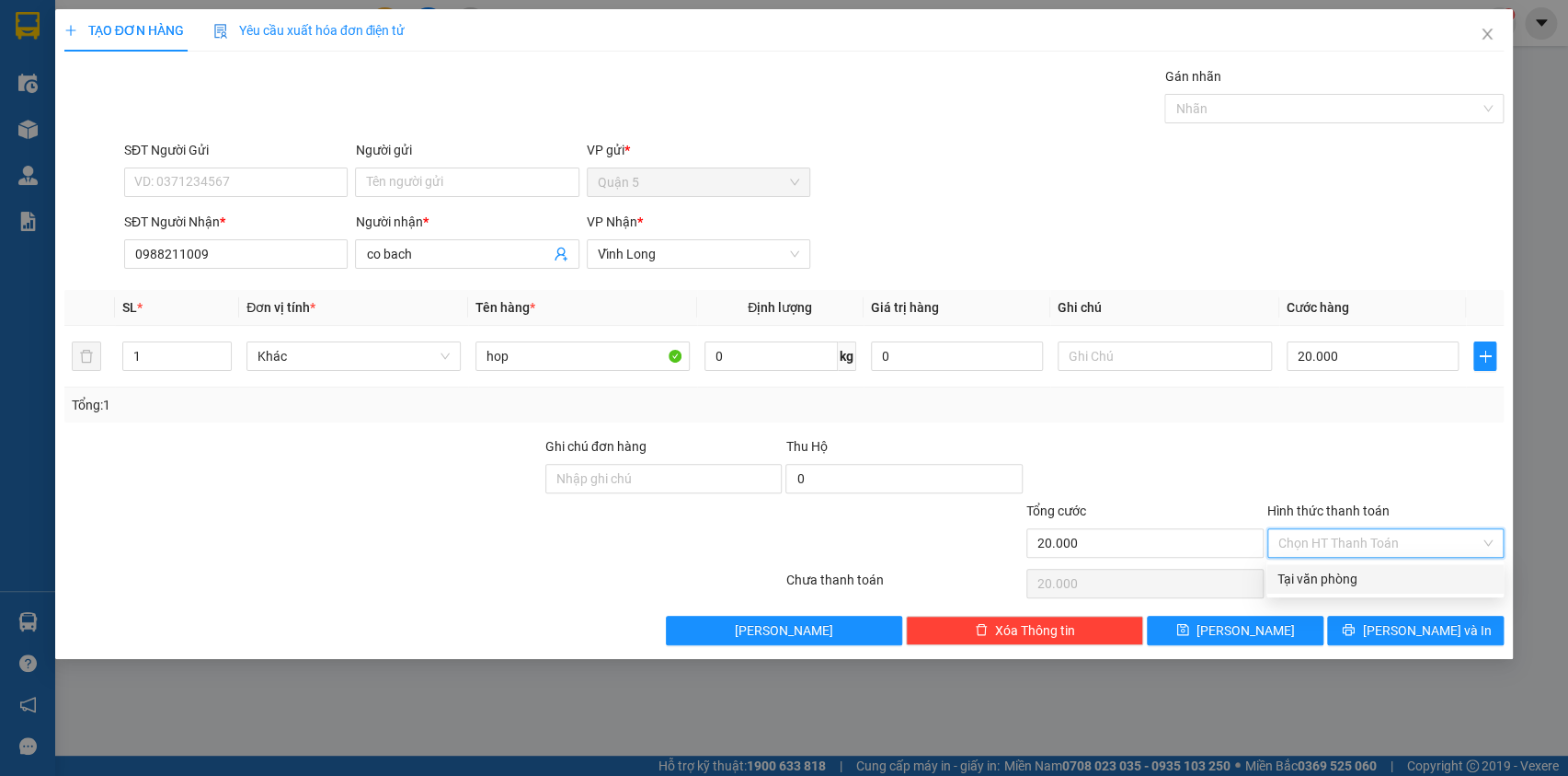
drag, startPoint x: 1349, startPoint y: 553, endPoint x: 1352, endPoint y: 585, distance: 32.1
click at [1351, 559] on div "Hình thức thanh toán Chọn HT Thanh Toán" at bounding box center [1386, 532] width 237 height 64
drag, startPoint x: 1352, startPoint y: 585, endPoint x: 1376, endPoint y: 608, distance: 33.2
click at [1353, 586] on div "Tại văn phòng" at bounding box center [1385, 578] width 215 height 20
type input "0"
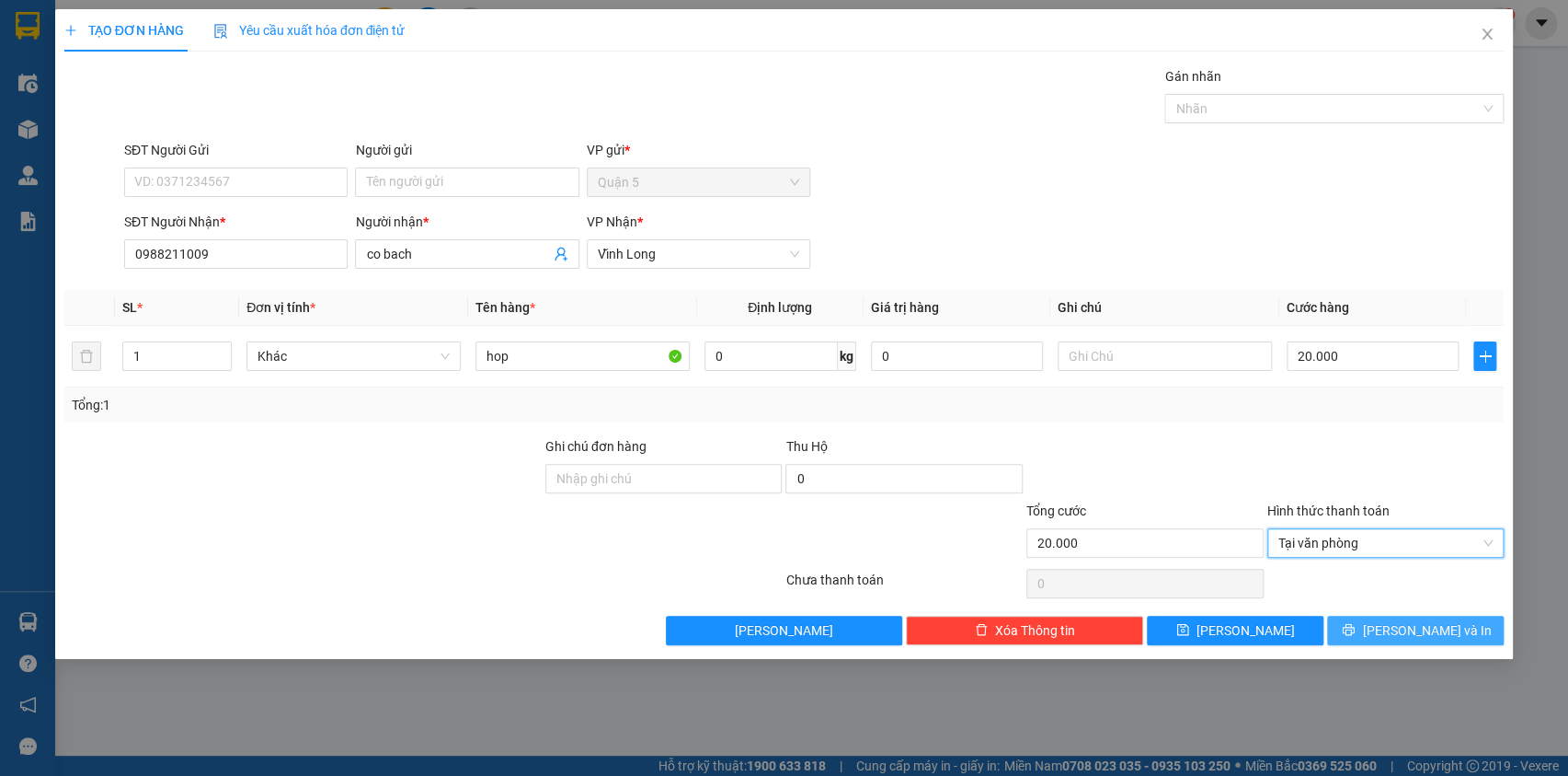
click at [1396, 627] on button "[PERSON_NAME] và In" at bounding box center [1416, 630] width 177 height 30
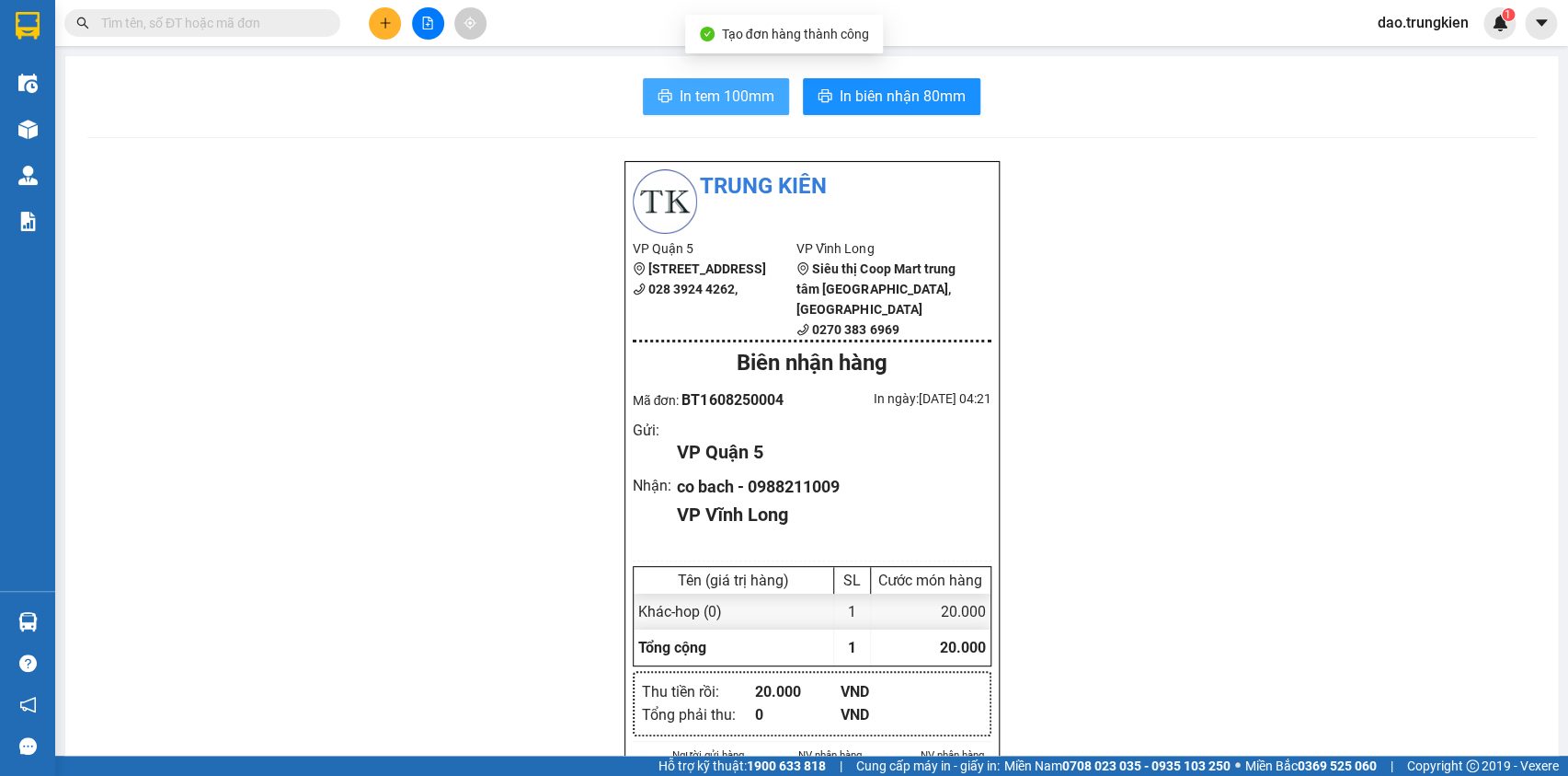
click at [719, 100] on span "In tem 100mm" at bounding box center [727, 96] width 95 height 23
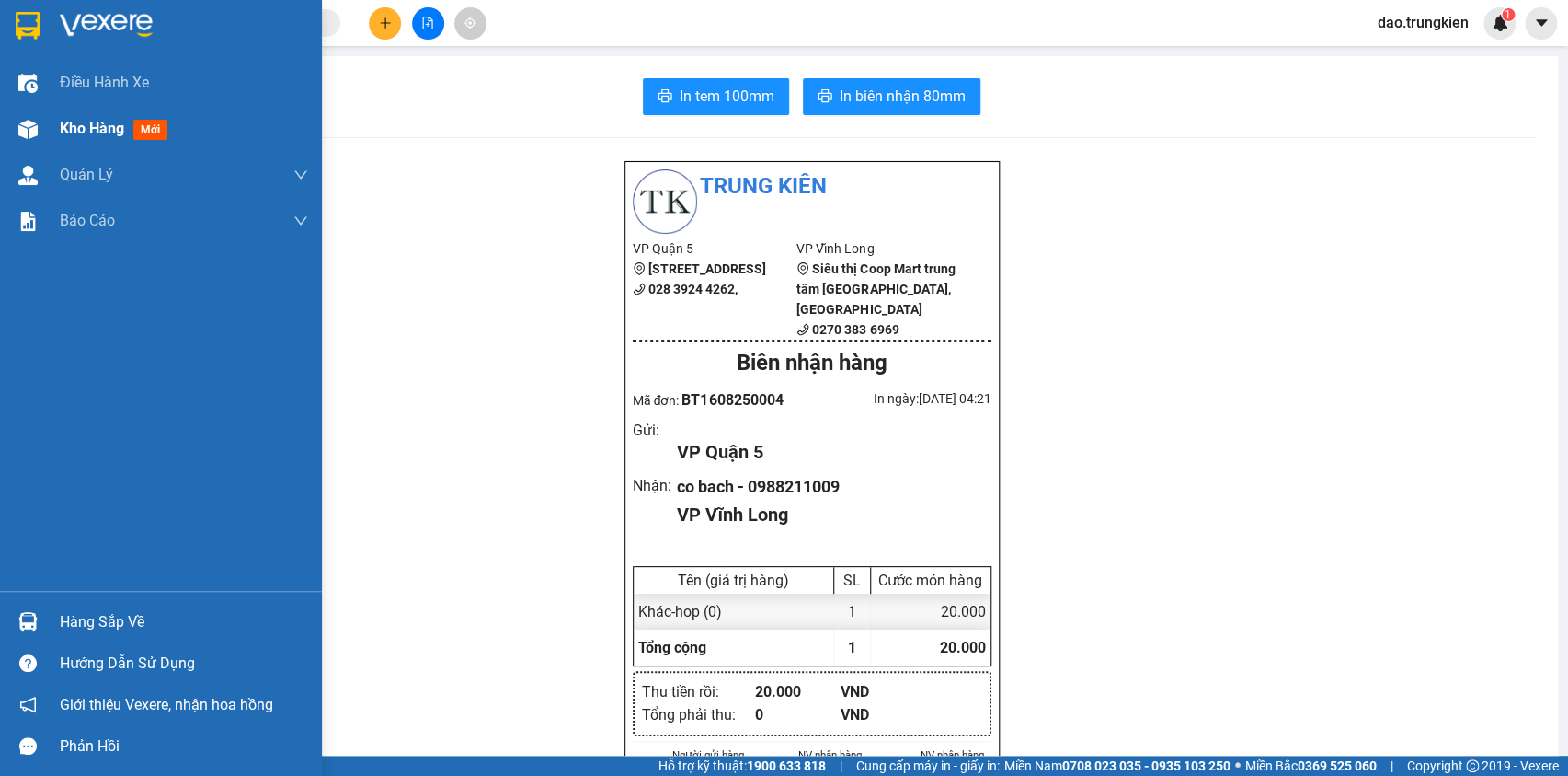
click at [111, 127] on span "Kho hàng" at bounding box center [92, 128] width 64 height 17
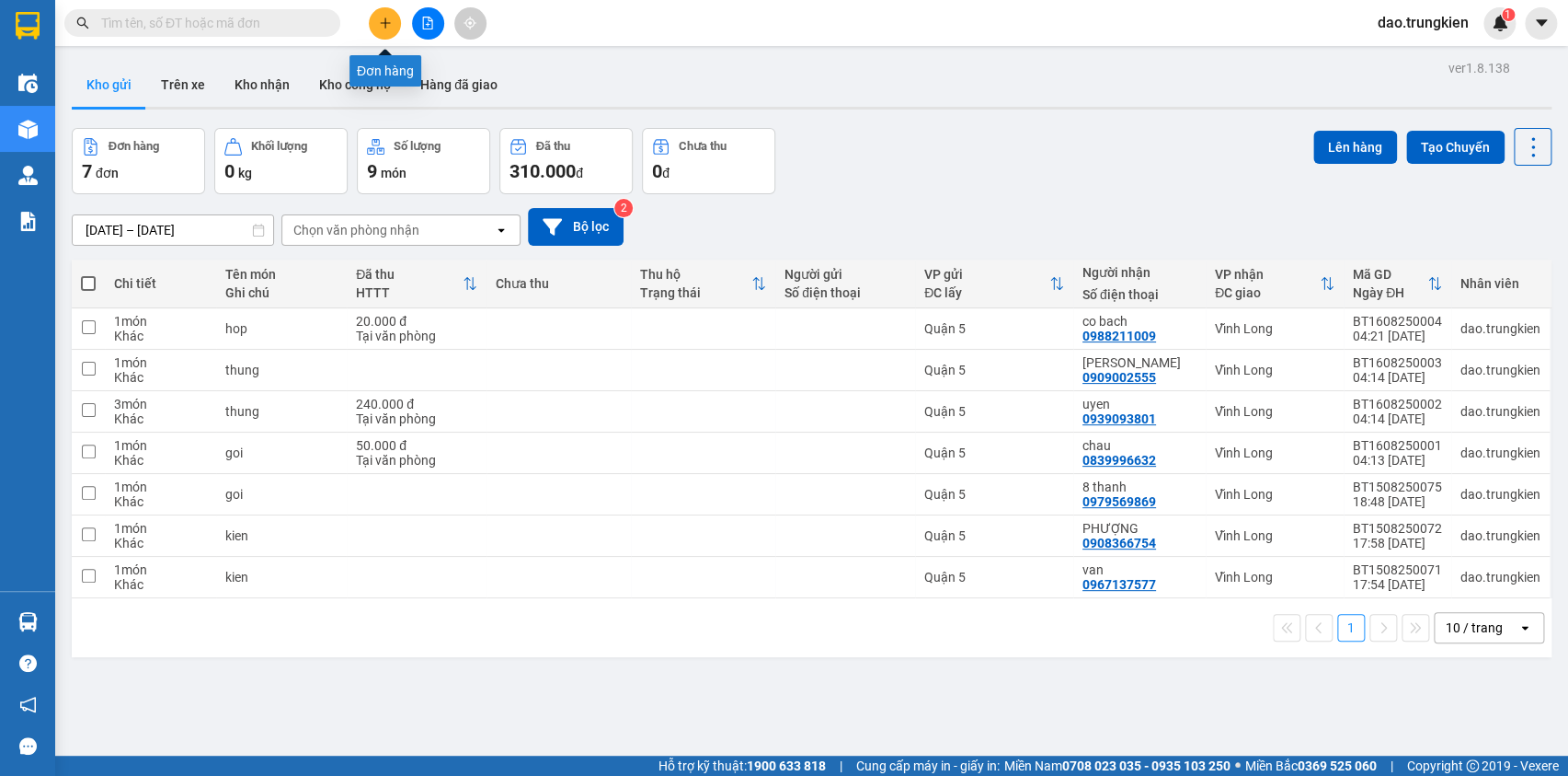
click at [394, 24] on button at bounding box center [386, 24] width 33 height 33
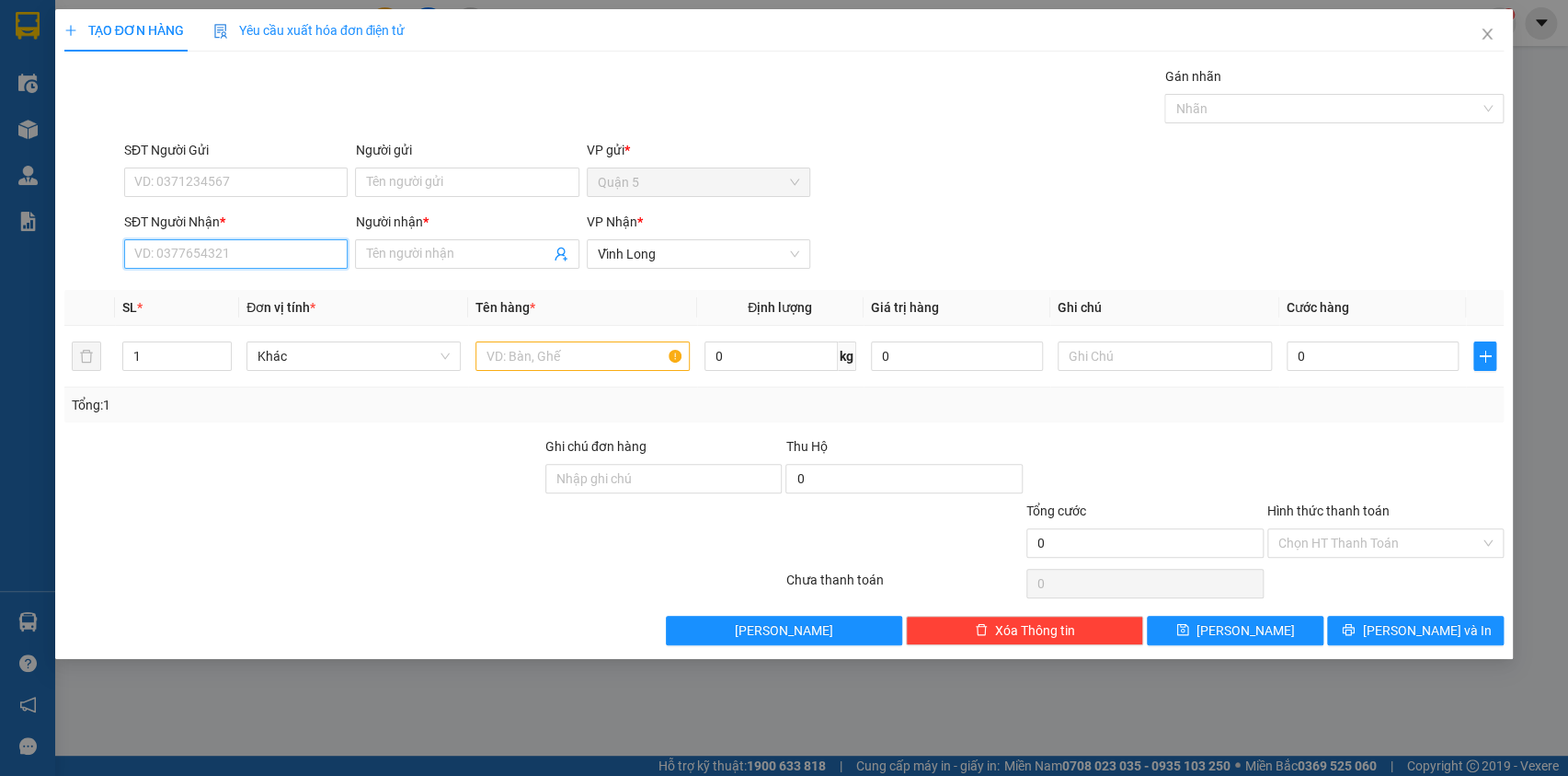
click at [173, 256] on input "SĐT Người Nhận *" at bounding box center [236, 254] width 224 height 30
click at [197, 282] on div "0943837739 - canh" at bounding box center [235, 290] width 202 height 20
type input "0943837739"
type input "canh"
click at [197, 282] on div "0943837739 - canh" at bounding box center [235, 290] width 202 height 20
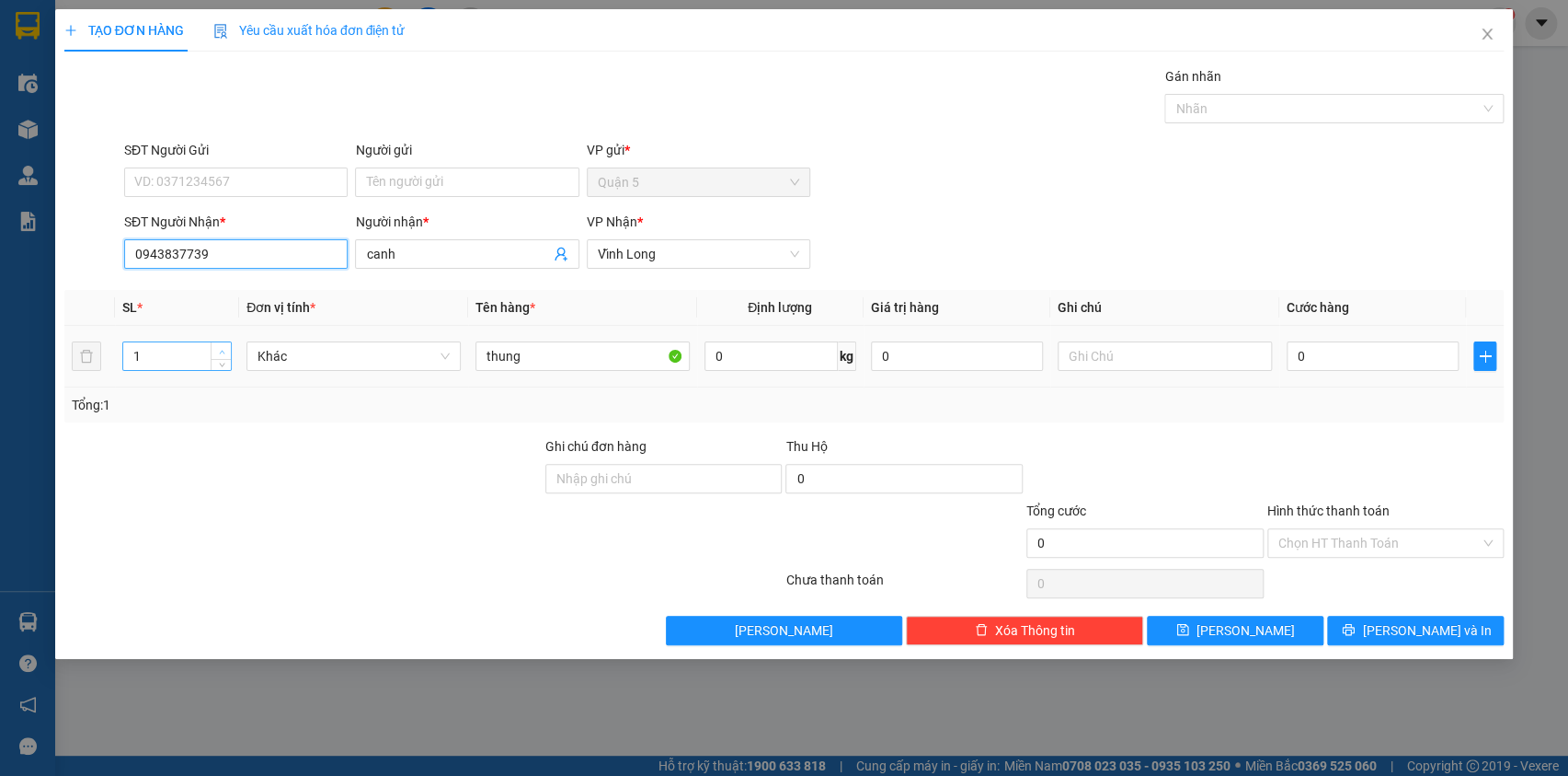
type input "0943837739"
type input "2"
click at [219, 350] on icon "up" at bounding box center [222, 351] width 7 height 7
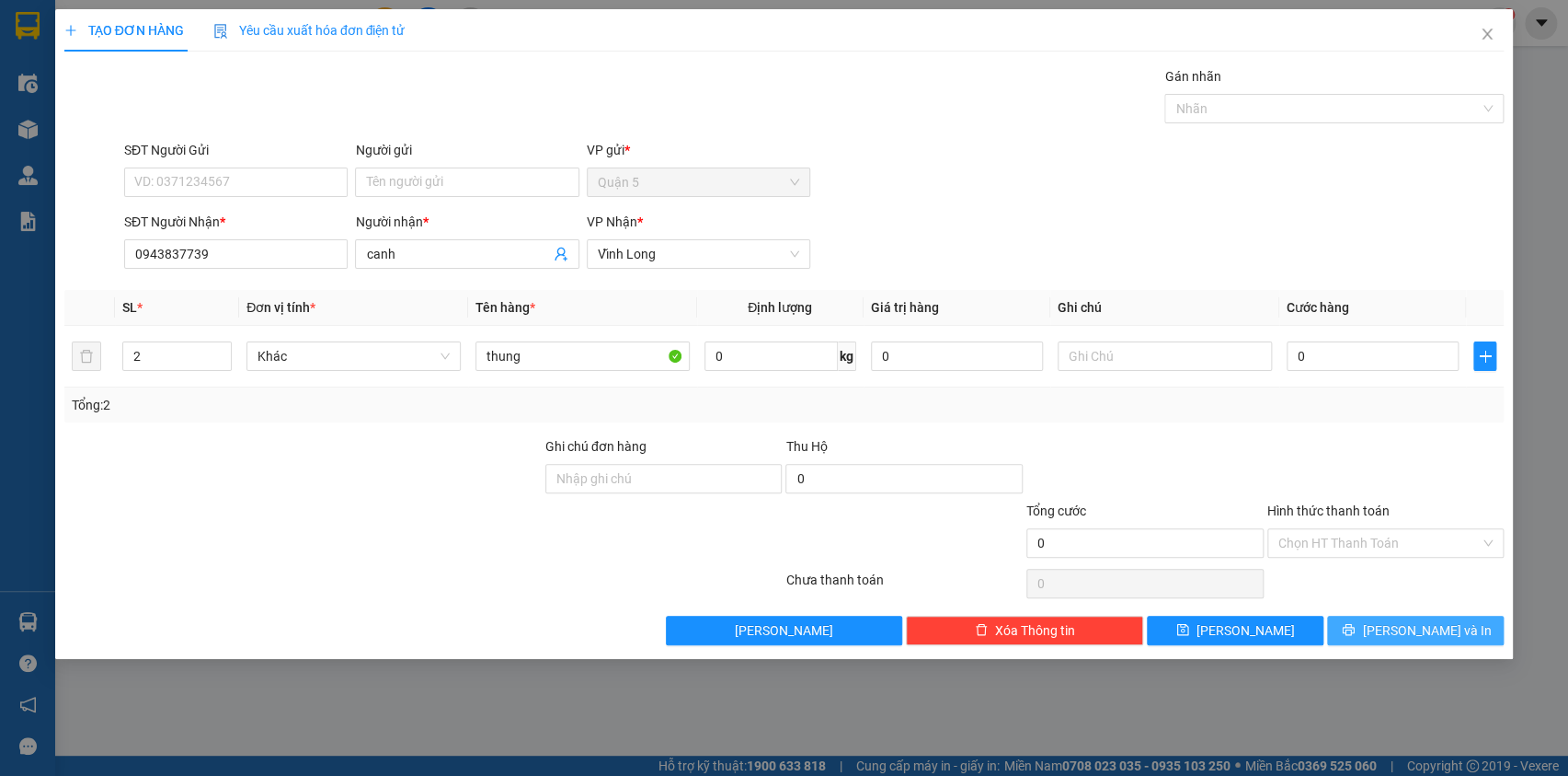
click at [1399, 630] on button "[PERSON_NAME] và In" at bounding box center [1416, 630] width 177 height 30
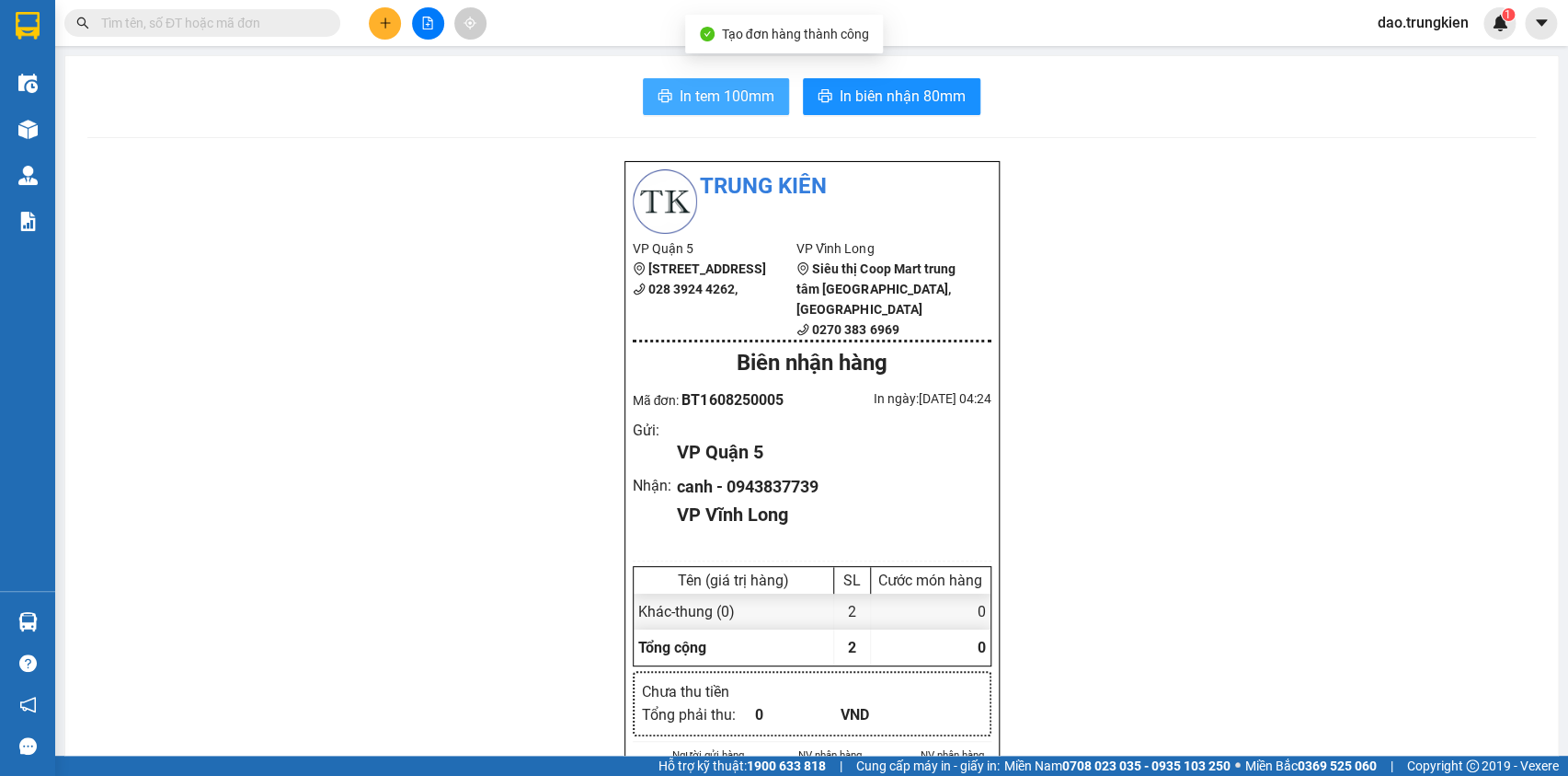
click at [729, 98] on span "In tem 100mm" at bounding box center [727, 96] width 95 height 23
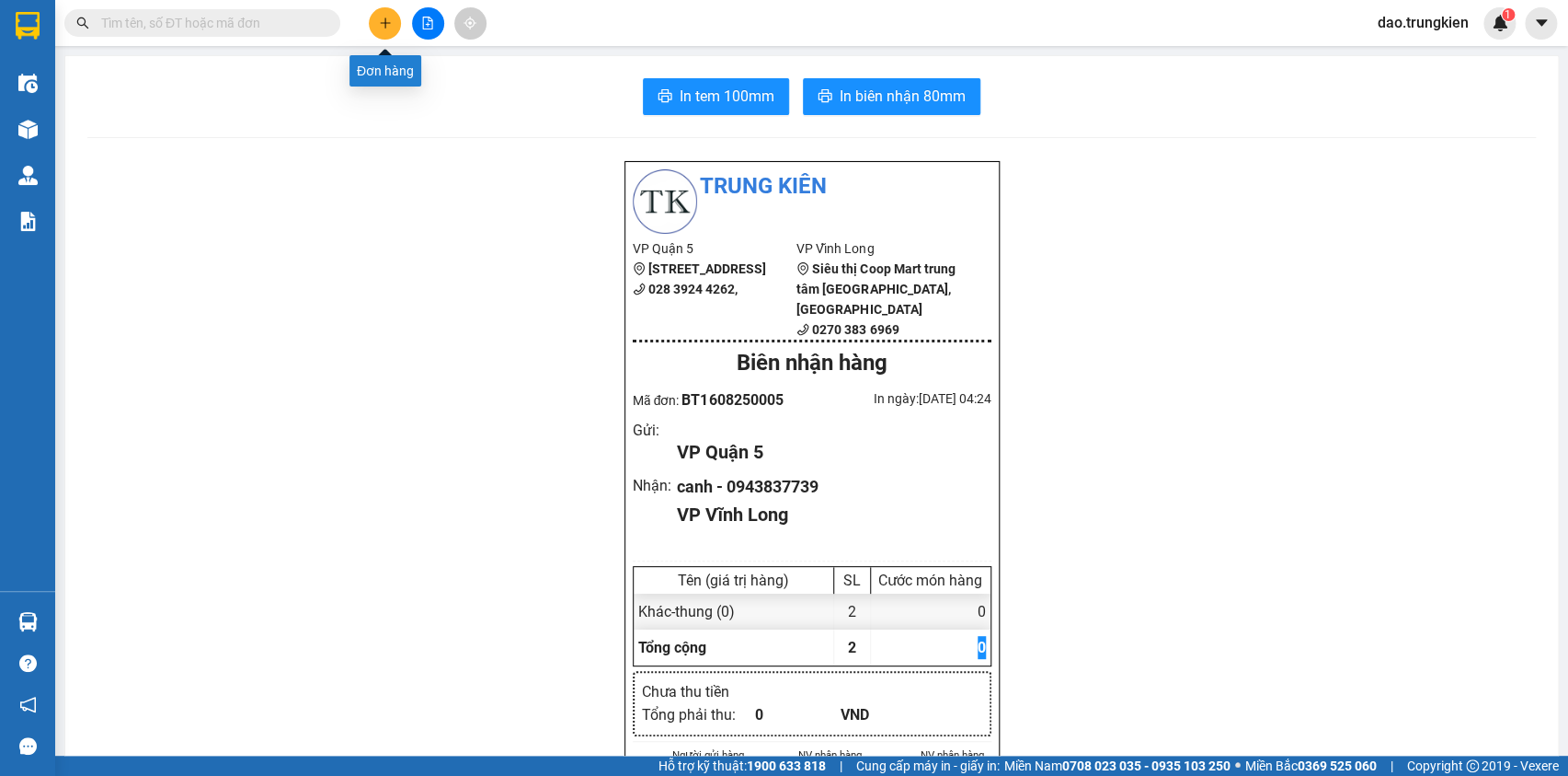
click at [386, 22] on icon "plus" at bounding box center [385, 22] width 11 height 1
